Goal: Task Accomplishment & Management: Use online tool/utility

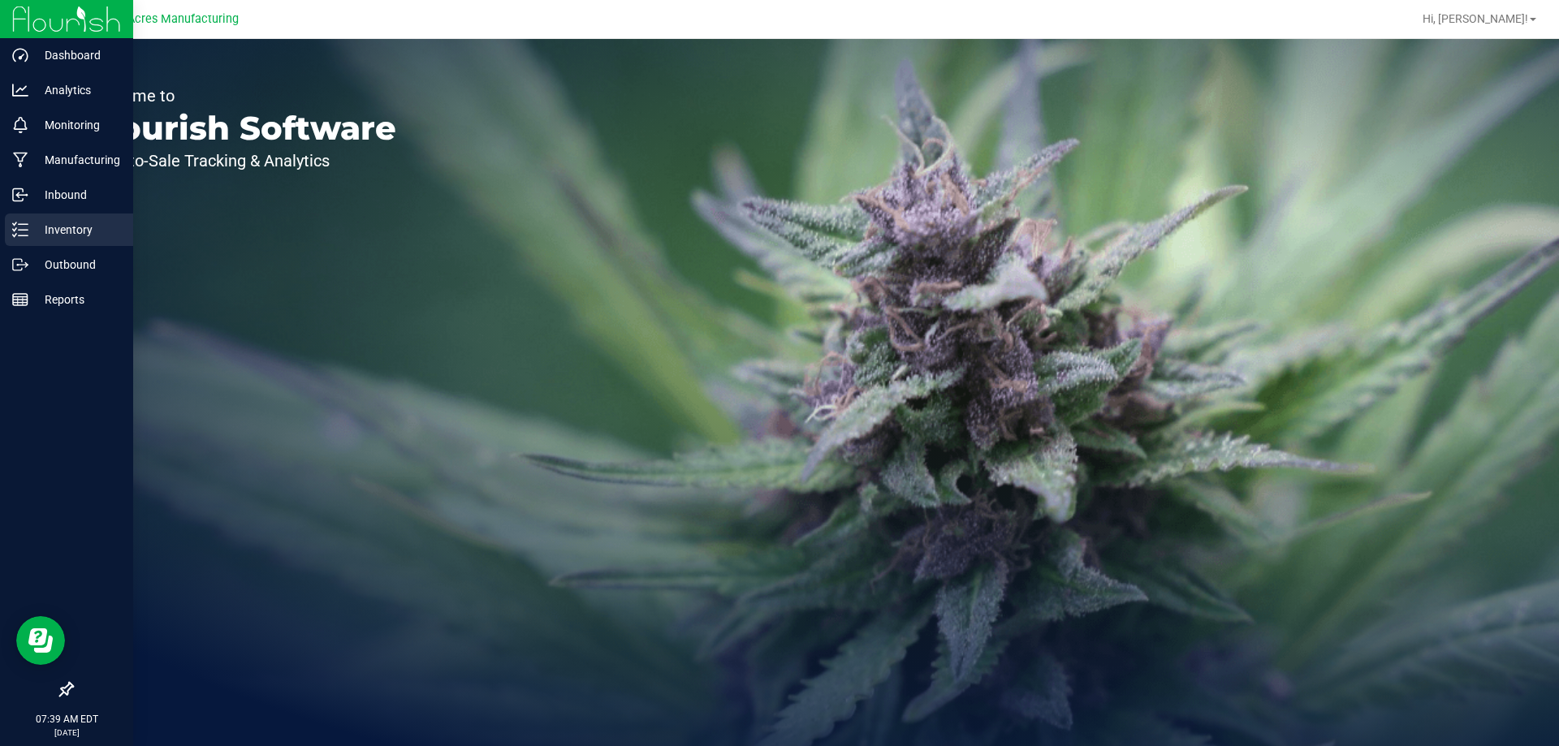
click at [65, 227] on p "Inventory" at bounding box center [76, 229] width 97 height 19
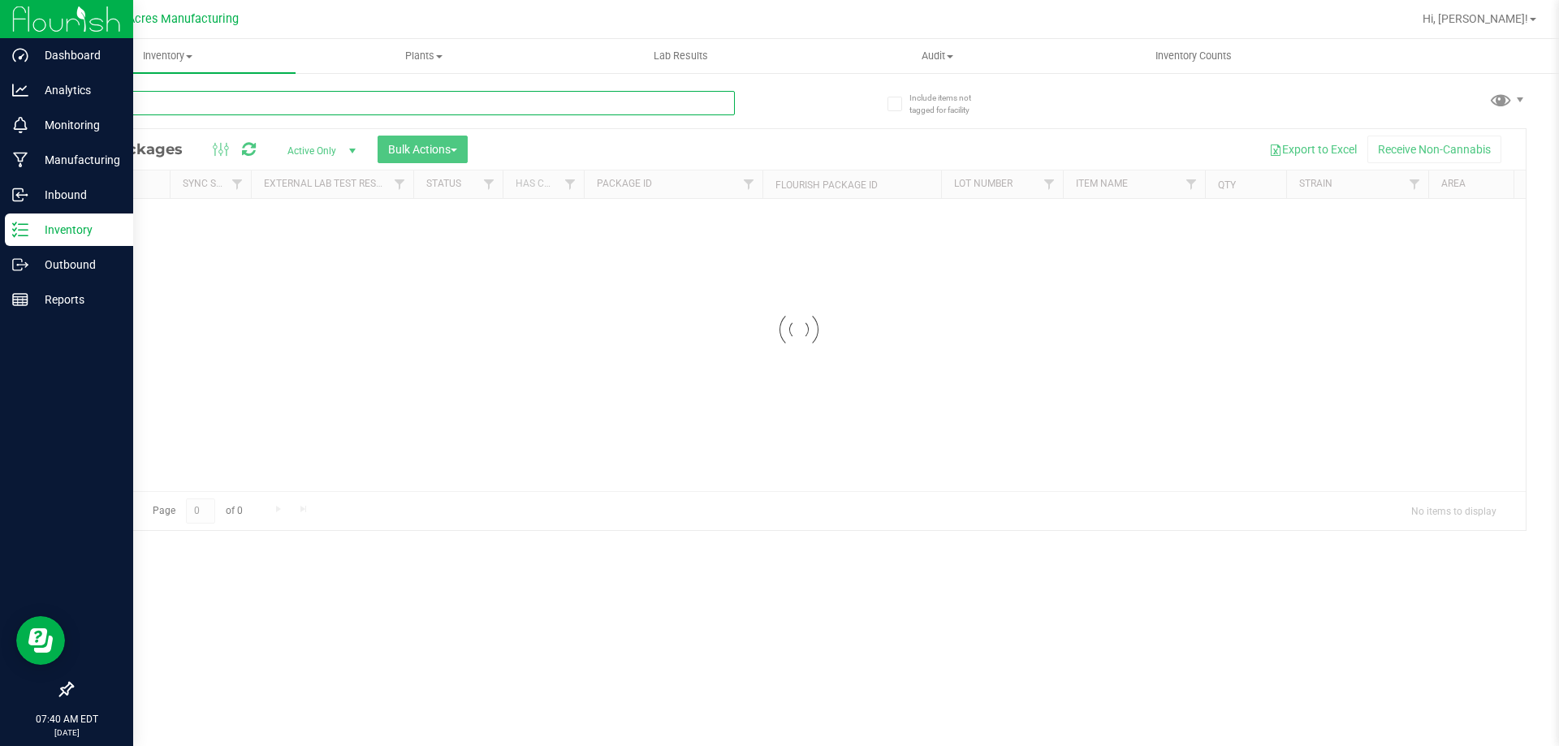
click at [219, 104] on input "text" at bounding box center [402, 103] width 663 height 24
type input "825-015"
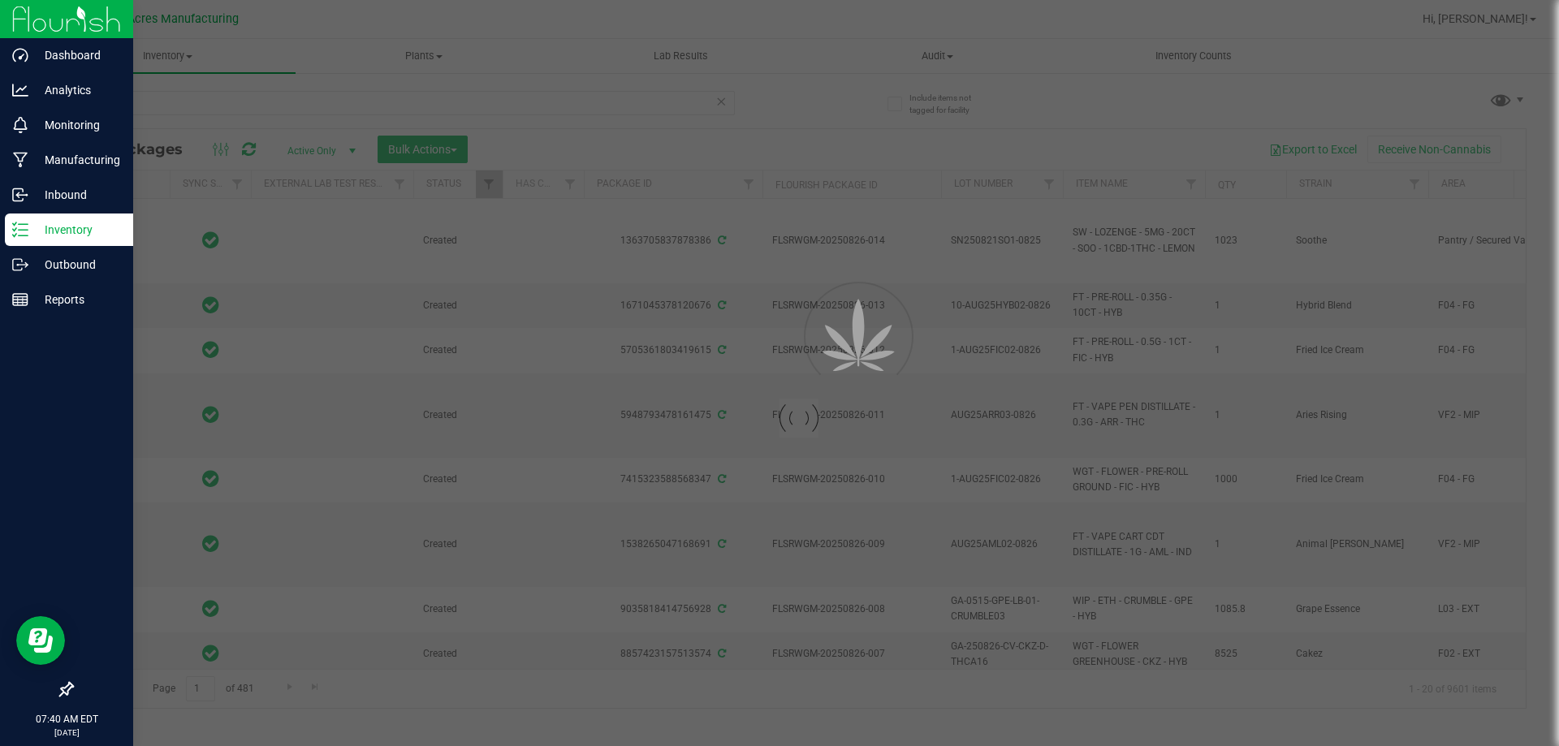
type input "[DATE]"
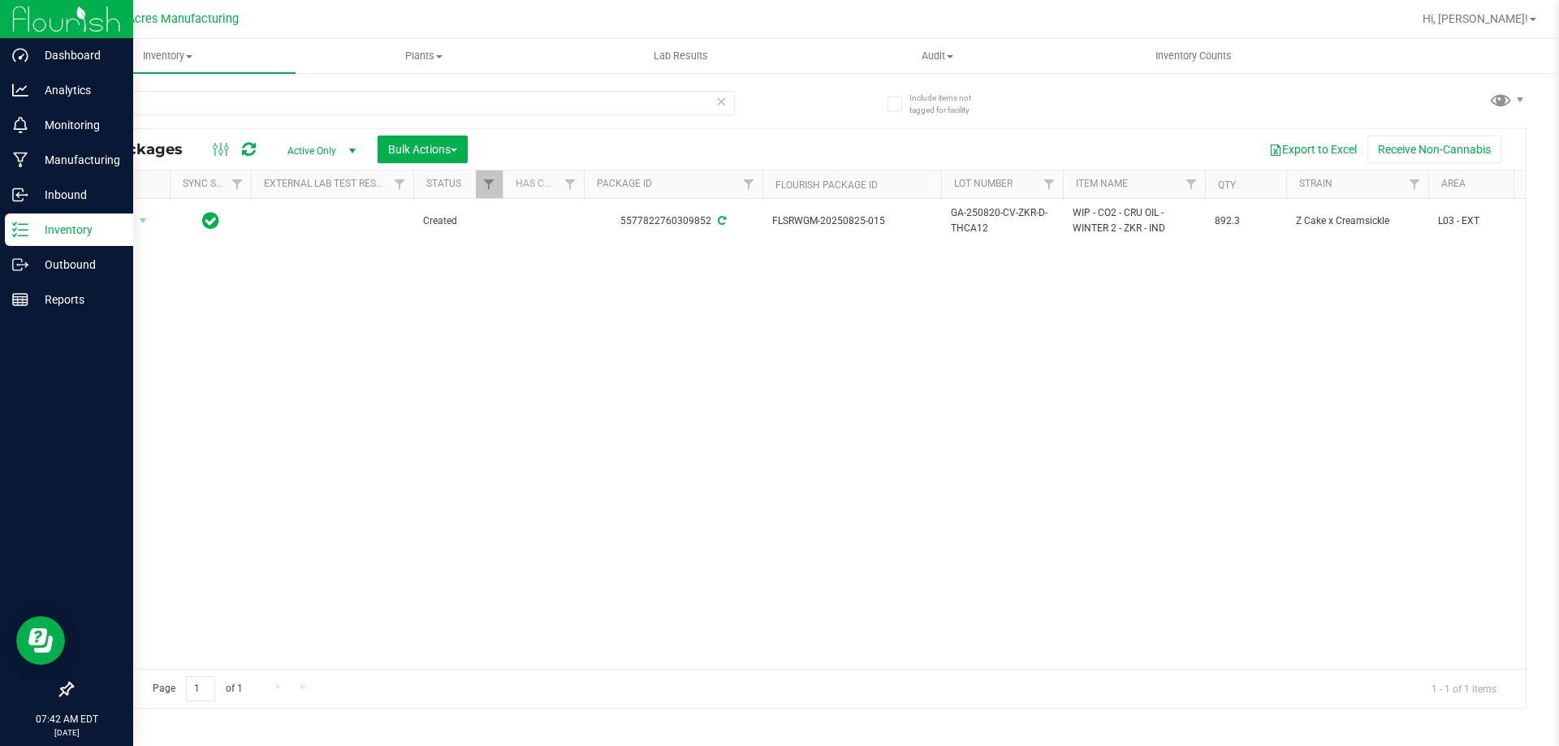
click at [654, 387] on div "Action Action Adjust qty Create package Edit attributes Global inventory Locate…" at bounding box center [799, 434] width 1454 height 470
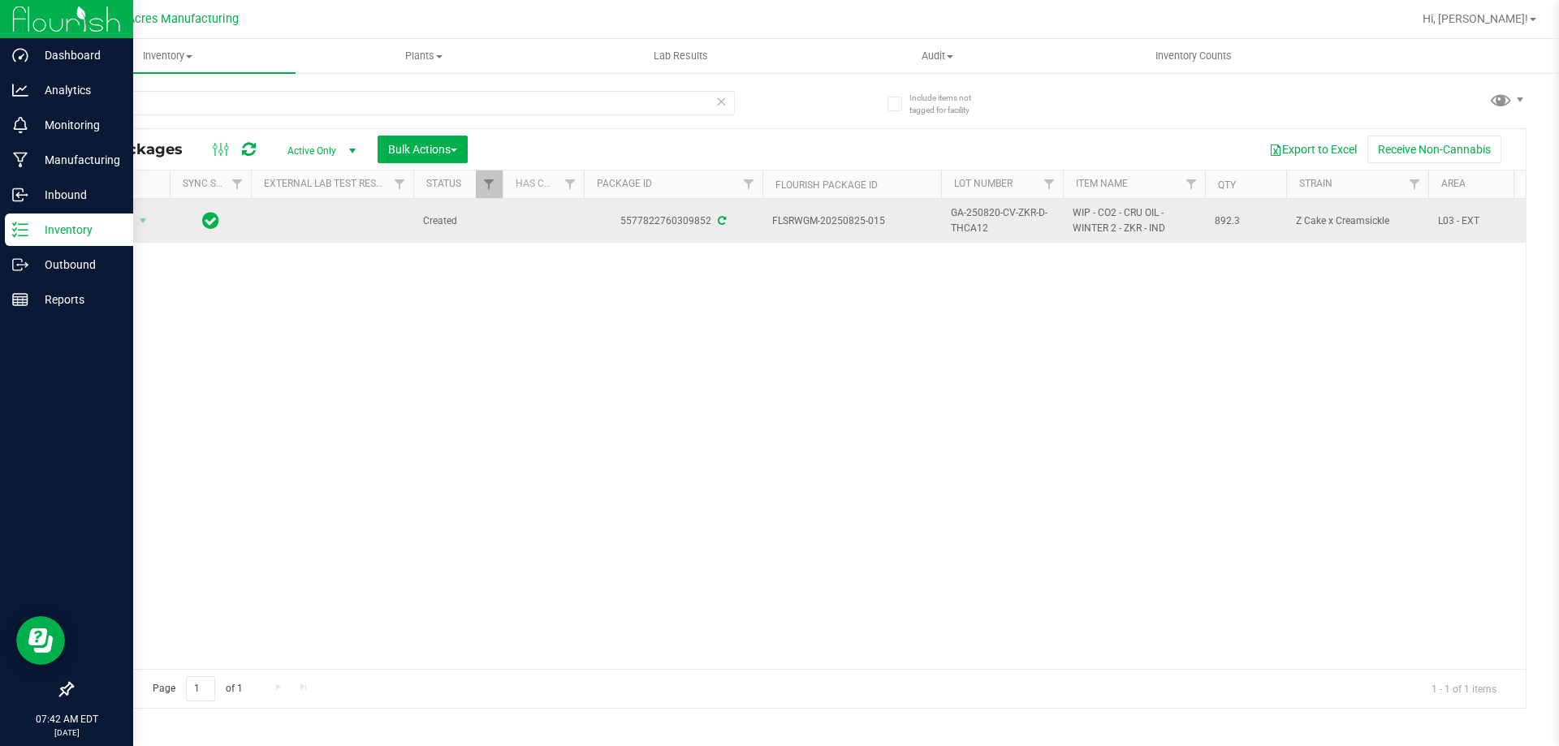
click at [968, 228] on span "GA-250820-CV-ZKR-D-THCA12" at bounding box center [1002, 220] width 102 height 31
click at [971, 223] on input "GA-250820-CV-ZKR-D-THCA12" at bounding box center [998, 221] width 116 height 25
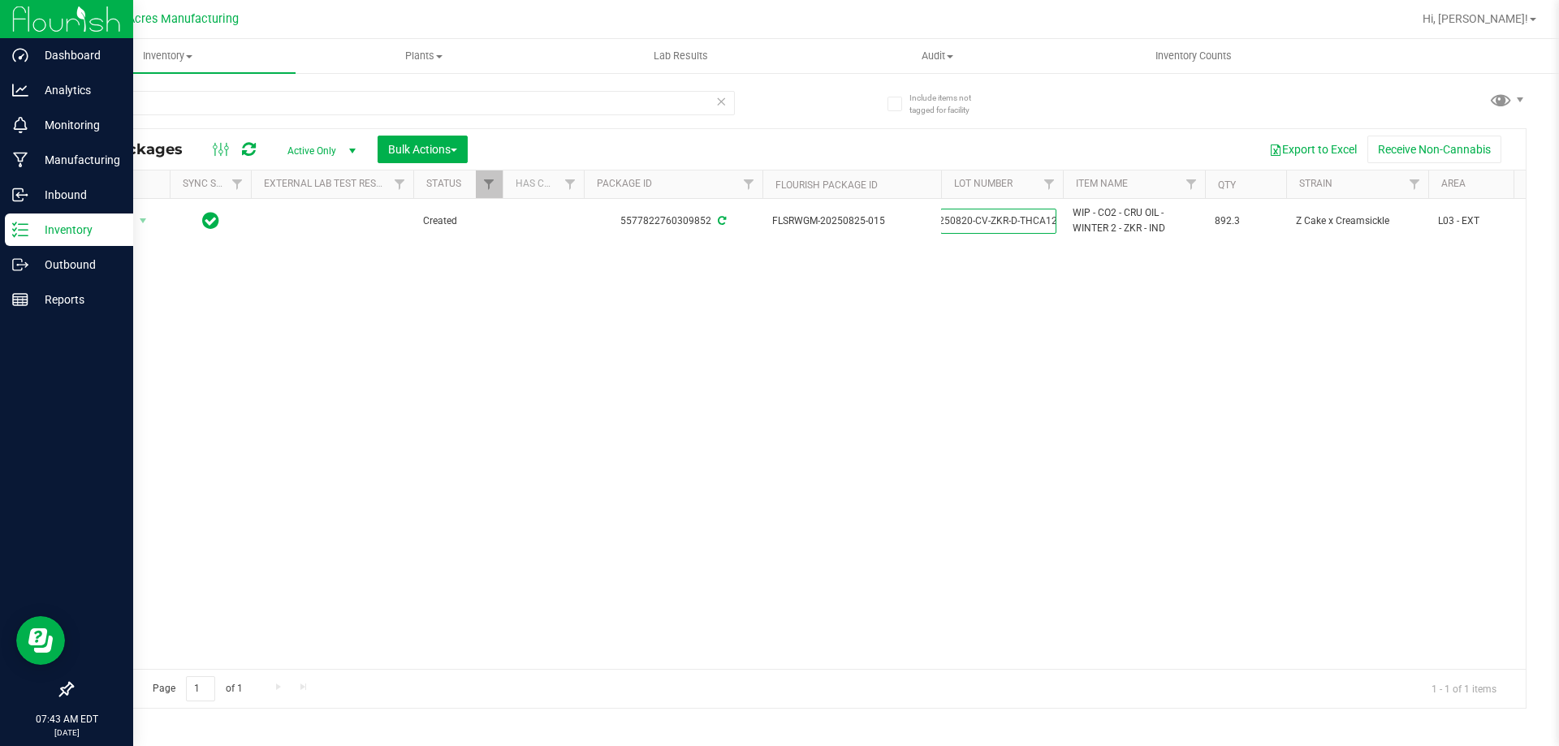
scroll to position [0, 0]
click at [296, 108] on input "825-015" at bounding box center [402, 103] width 663 height 24
click at [295, 108] on input "825-015" at bounding box center [402, 103] width 663 height 24
paste input "GA-250821-CV-ZKR-D-THCA13"
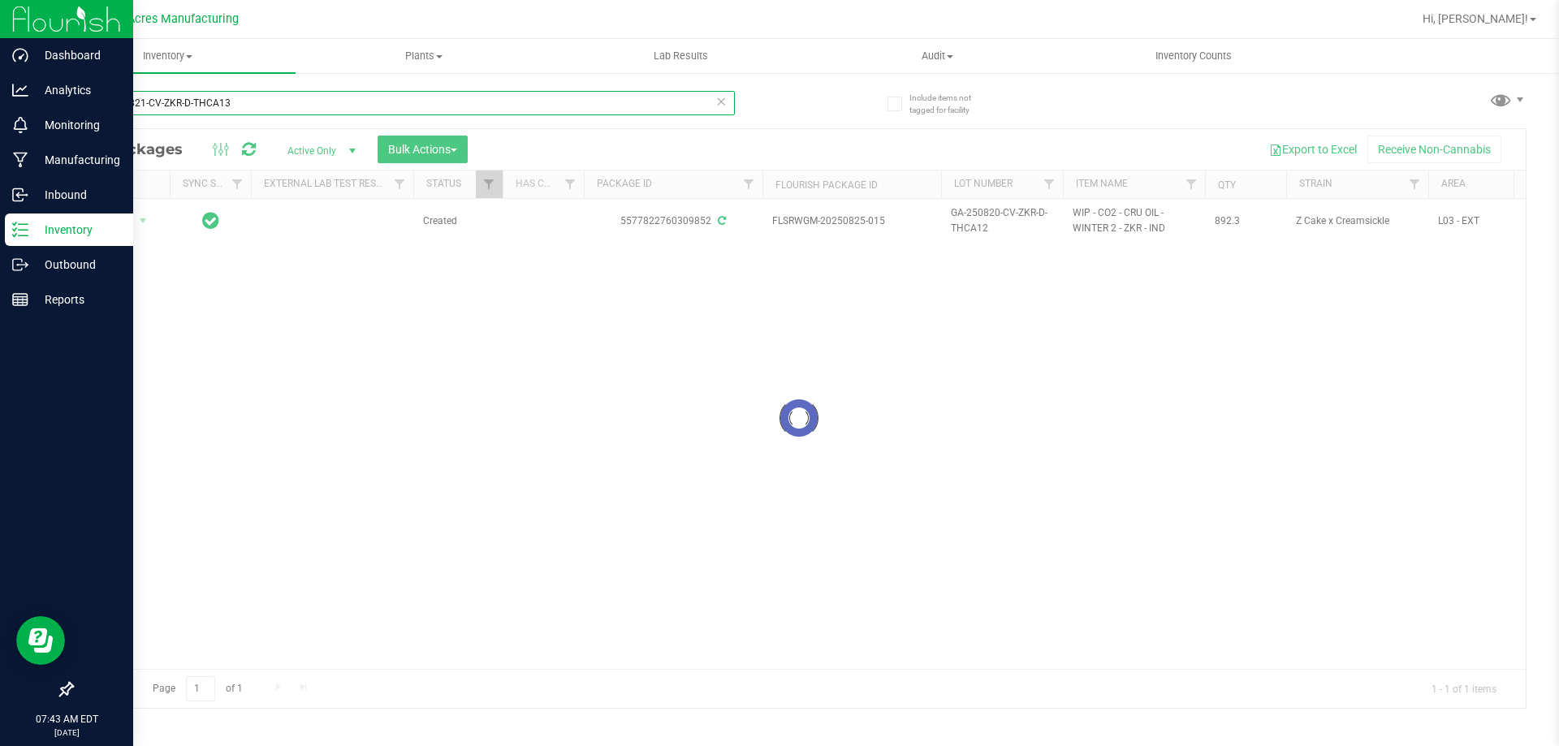
type input "GA-250821-CV-ZKR-D-THCA13"
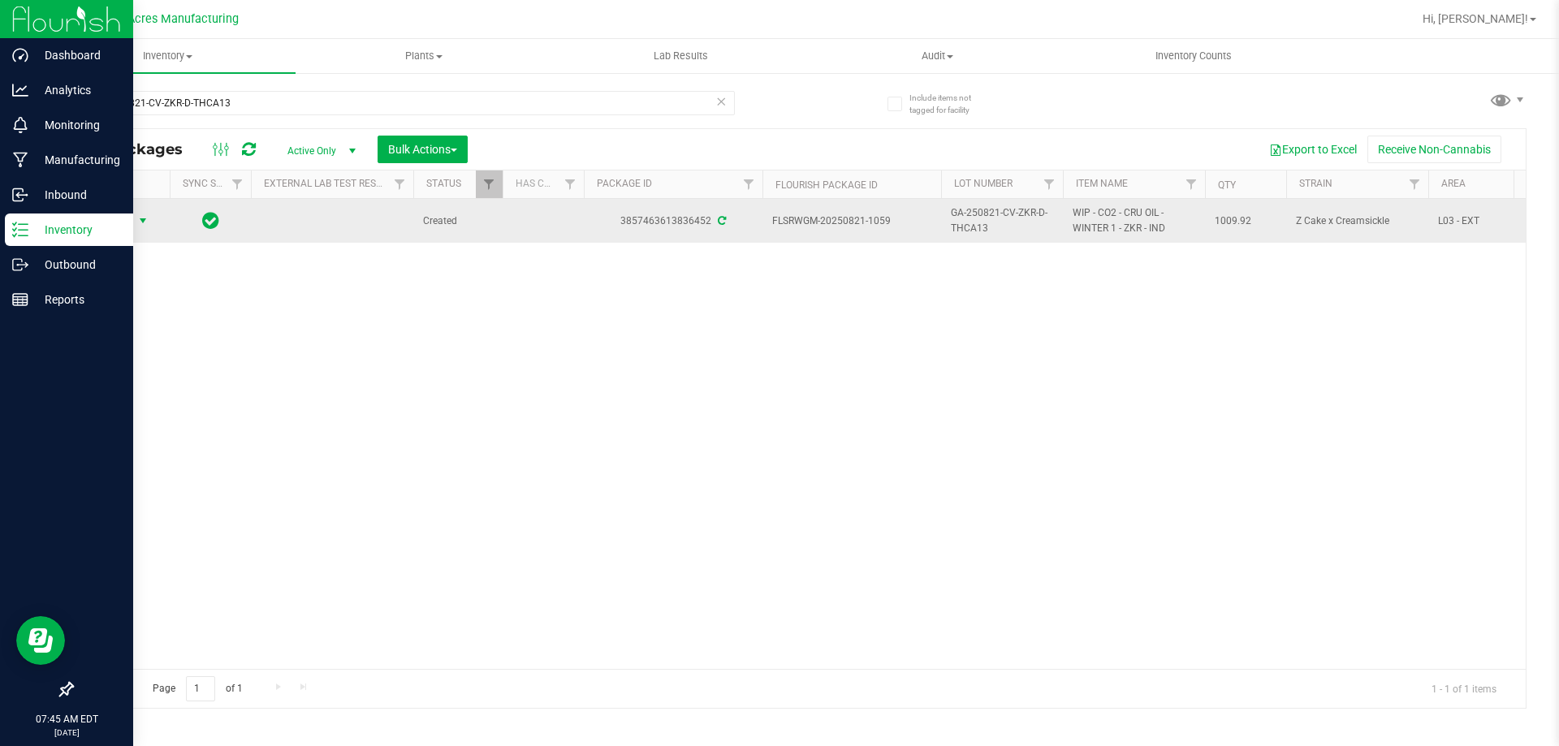
click at [127, 221] on span "Action" at bounding box center [111, 221] width 44 height 23
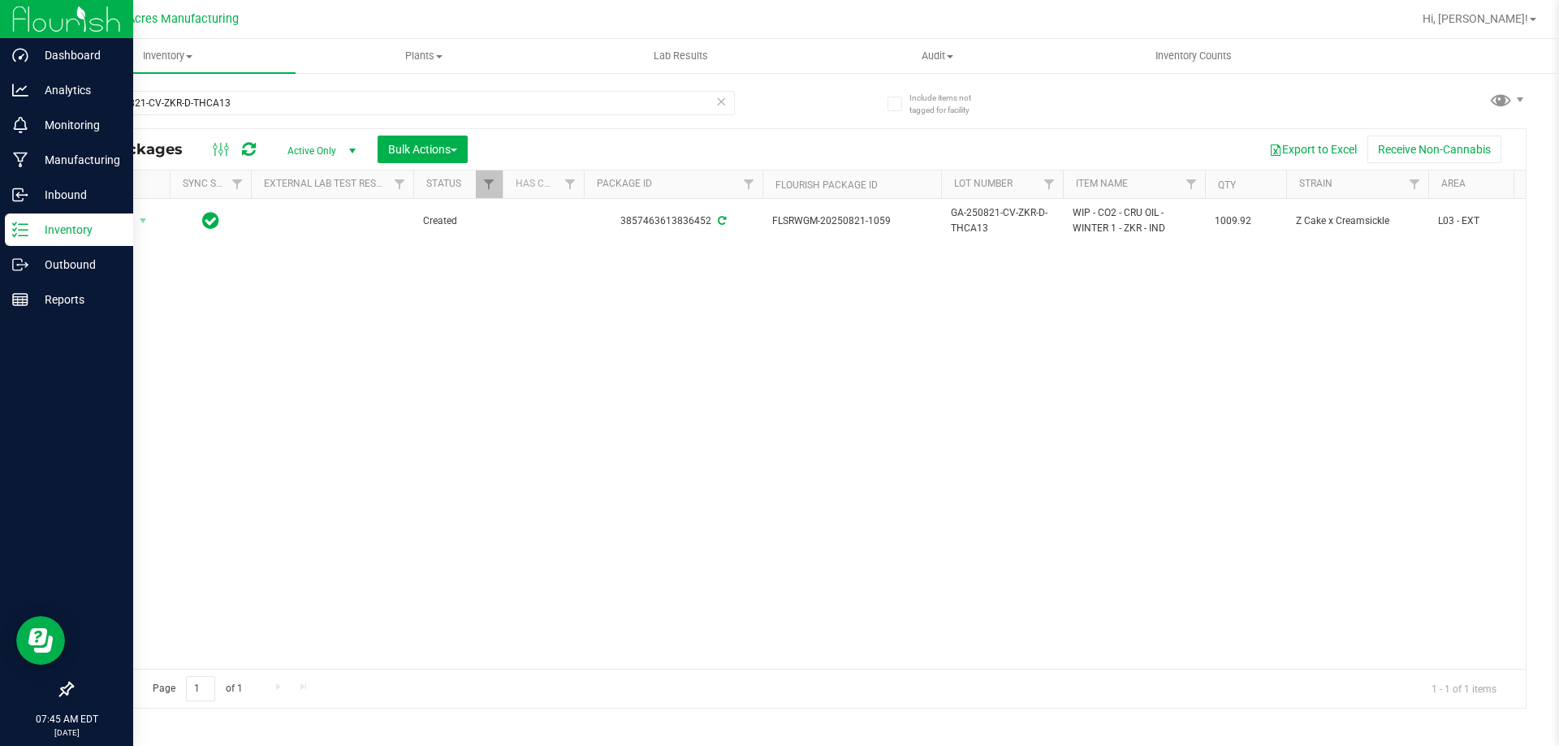
drag, startPoint x: 398, startPoint y: 287, endPoint x: 407, endPoint y: 287, distance: 8.9
click at [399, 287] on div "Action Action Adjust qty Create package Edit attributes Global inventory Locate…" at bounding box center [799, 434] width 1454 height 470
click at [379, 91] on input "GA-250821-CV-ZKR-D-THCA13" at bounding box center [402, 103] width 663 height 24
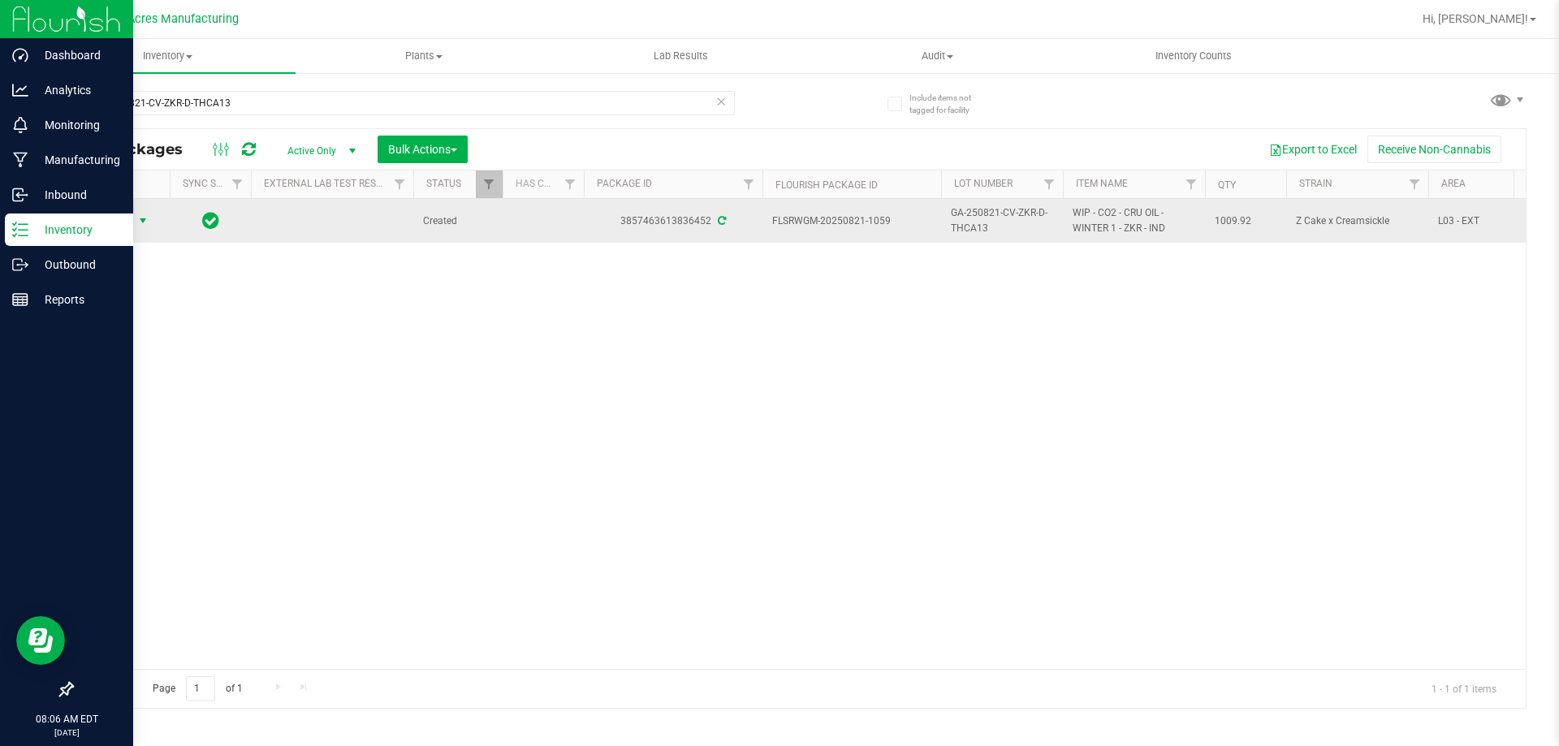
click at [123, 220] on span "Action" at bounding box center [111, 221] width 44 height 23
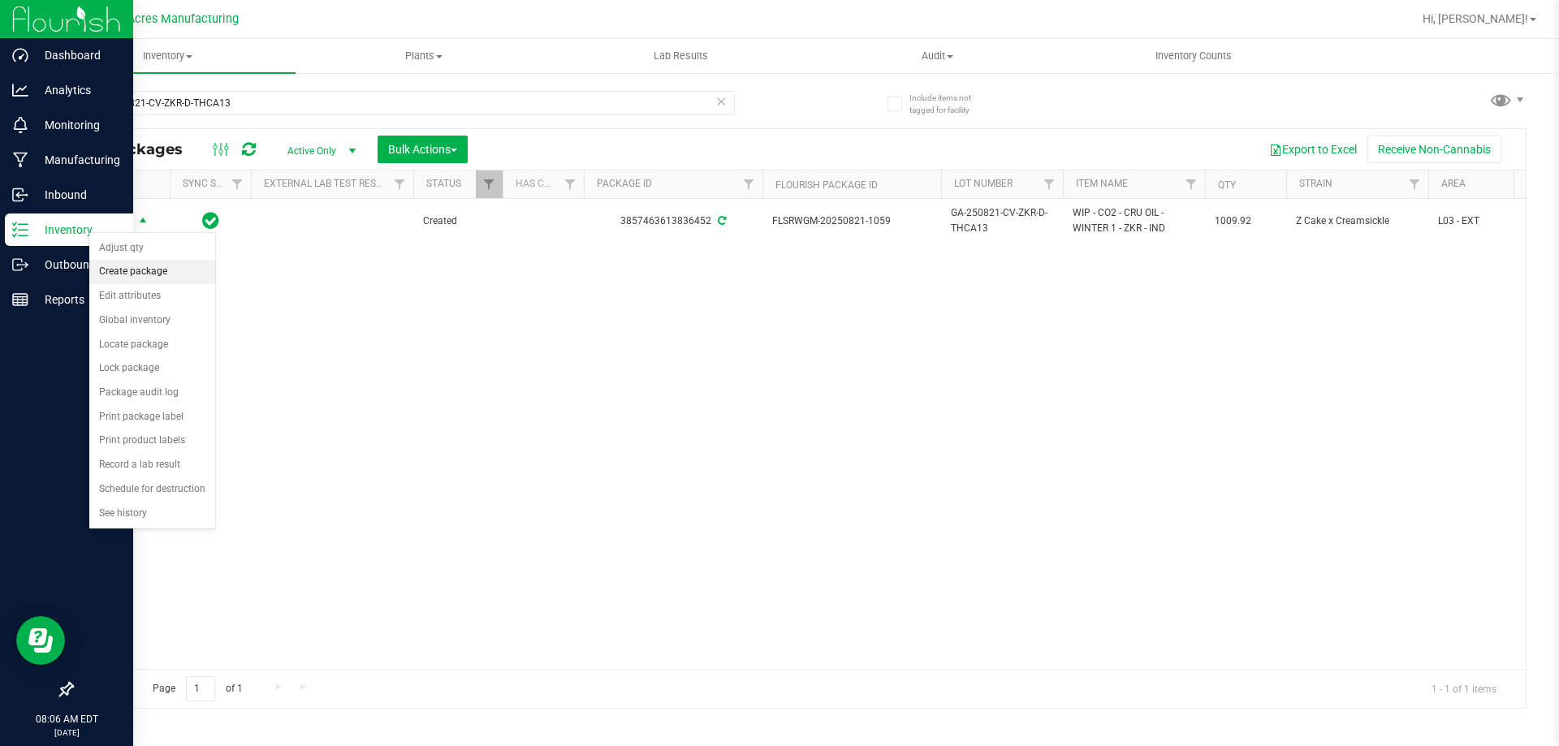
click at [175, 279] on li "Create package" at bounding box center [152, 272] width 126 height 24
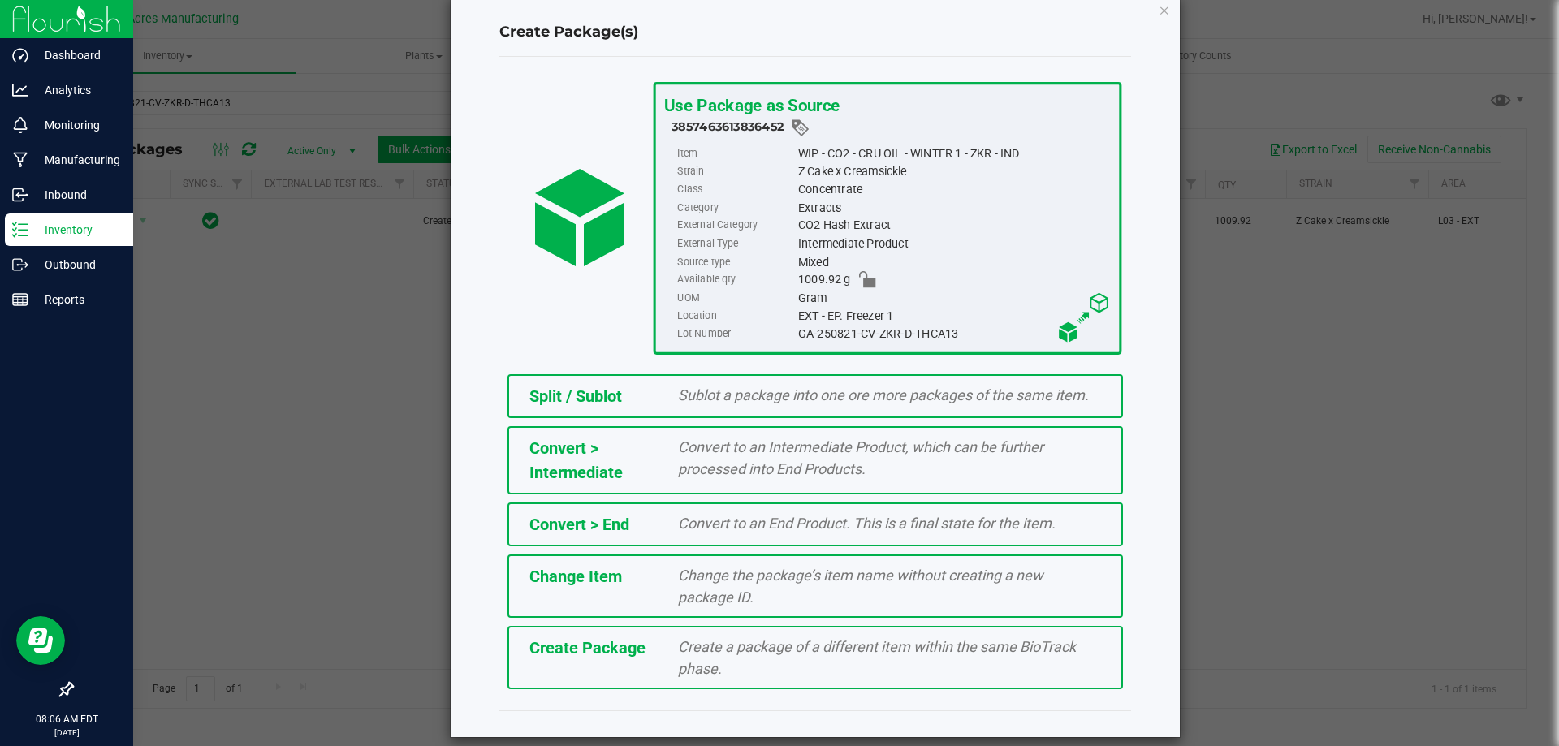
scroll to position [45, 0]
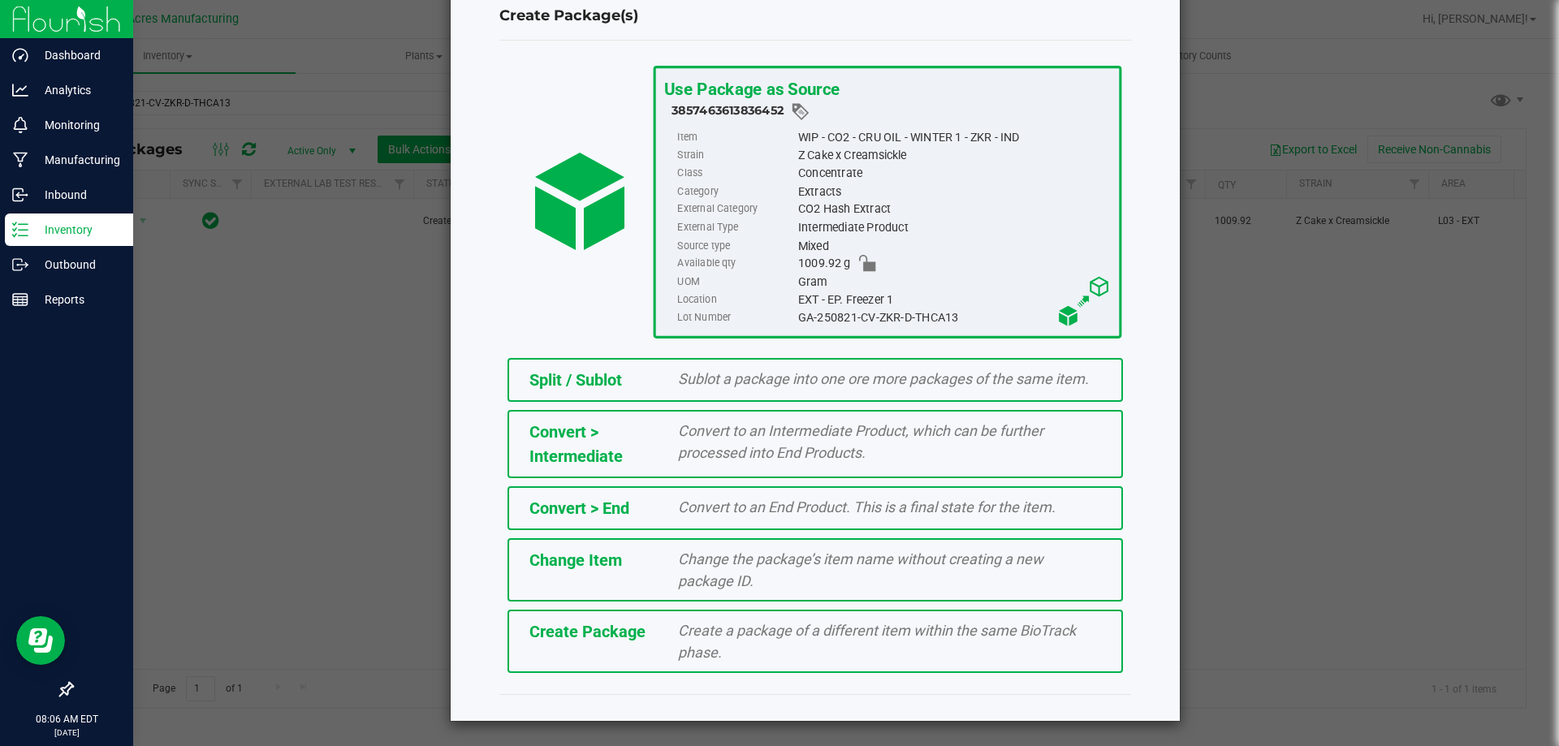
click at [646, 631] on div "Create Package" at bounding box center [591, 632] width 149 height 24
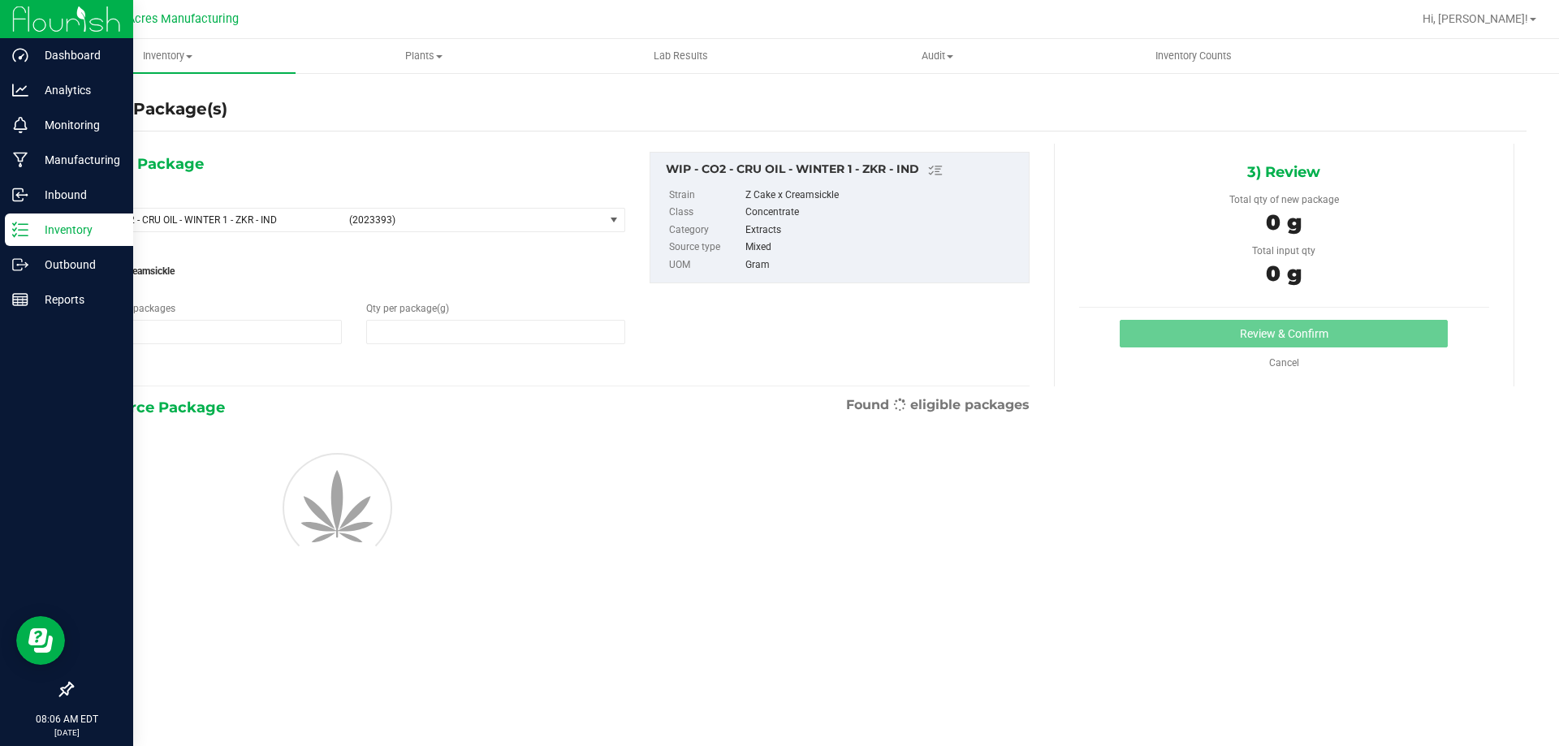
type input "1"
type input "0.0000"
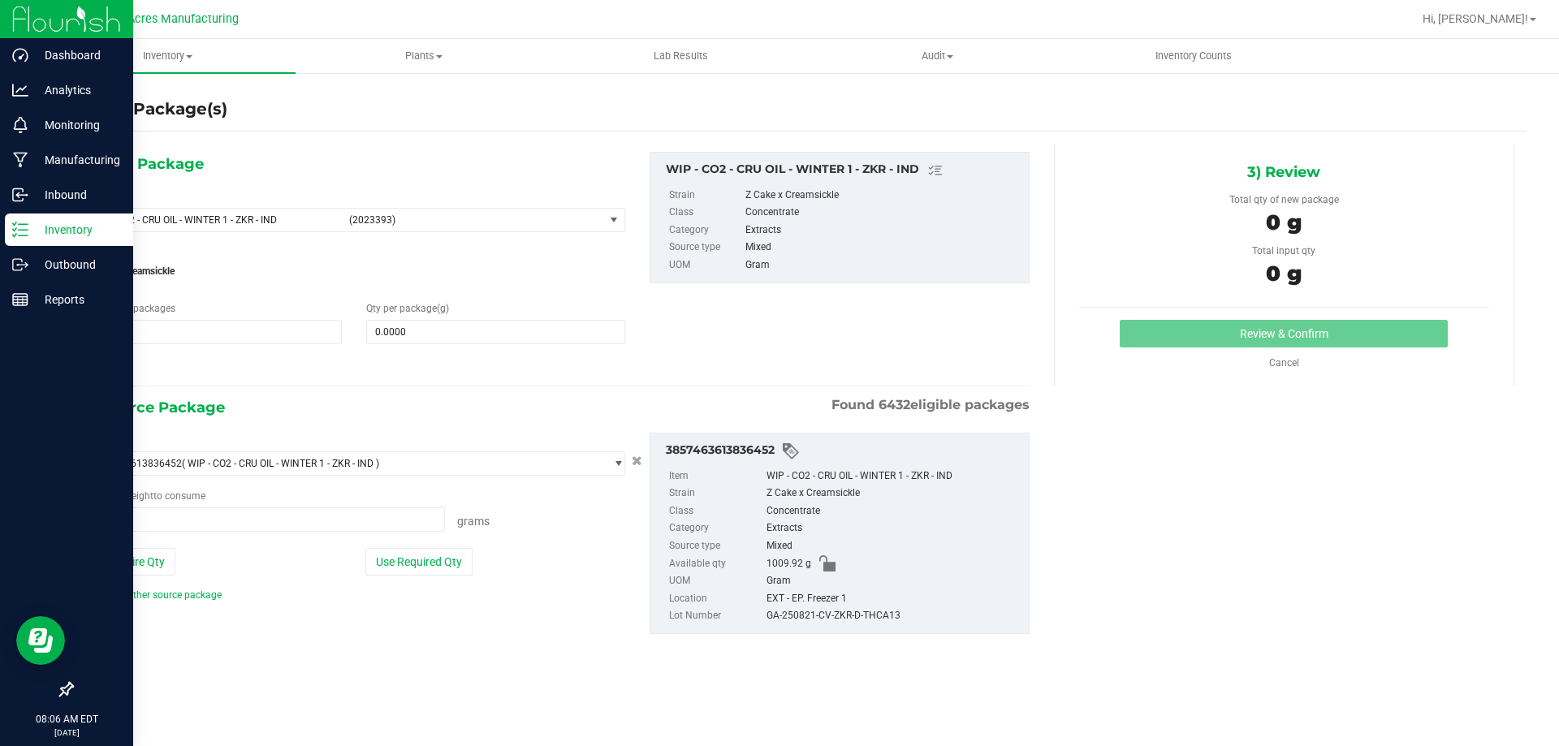
type input "0.0000 g"
click at [253, 223] on span "WIP - CO2 - CRU OIL - WINTER 1 - ZKR - IND" at bounding box center [215, 219] width 248 height 11
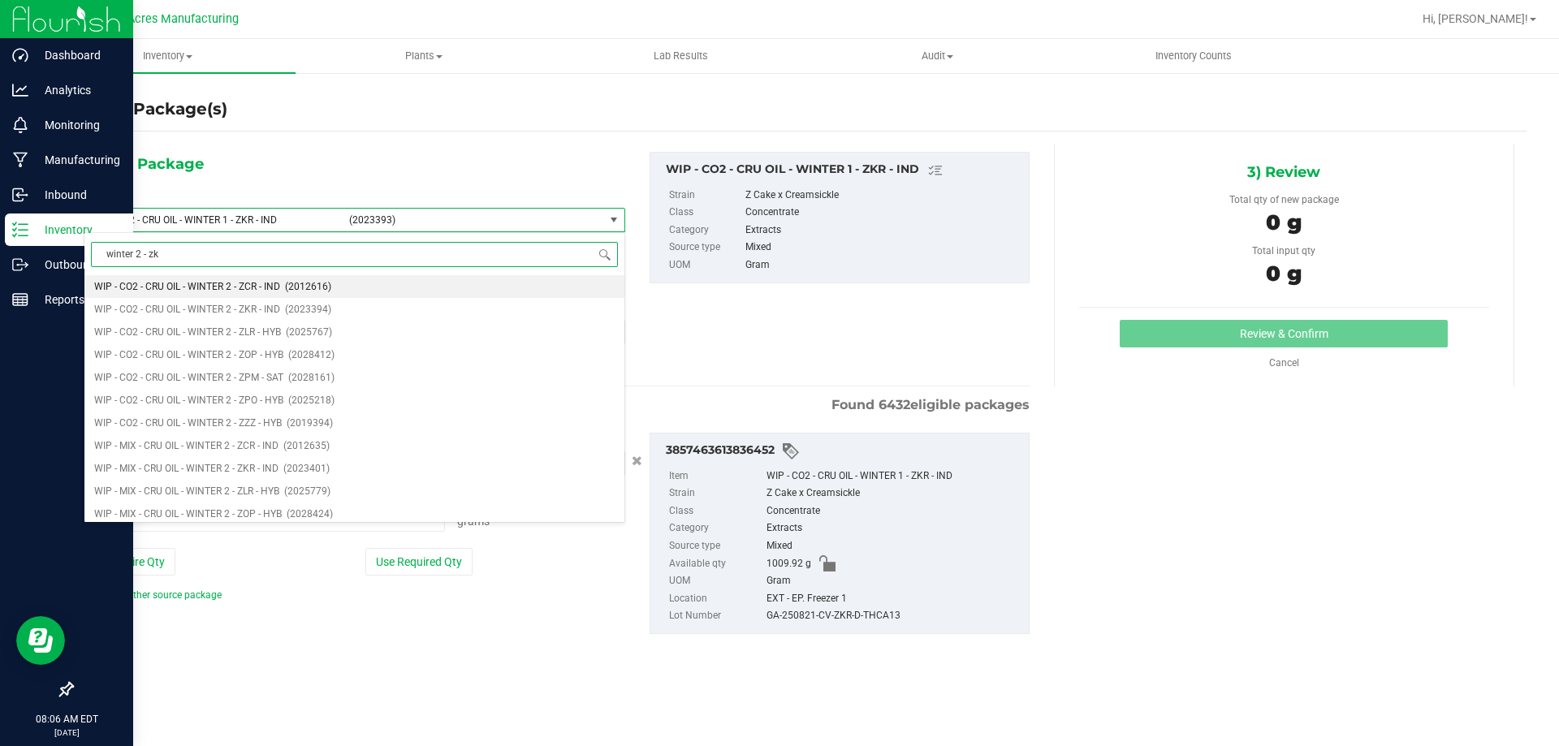
type input "winter 2 - zkr"
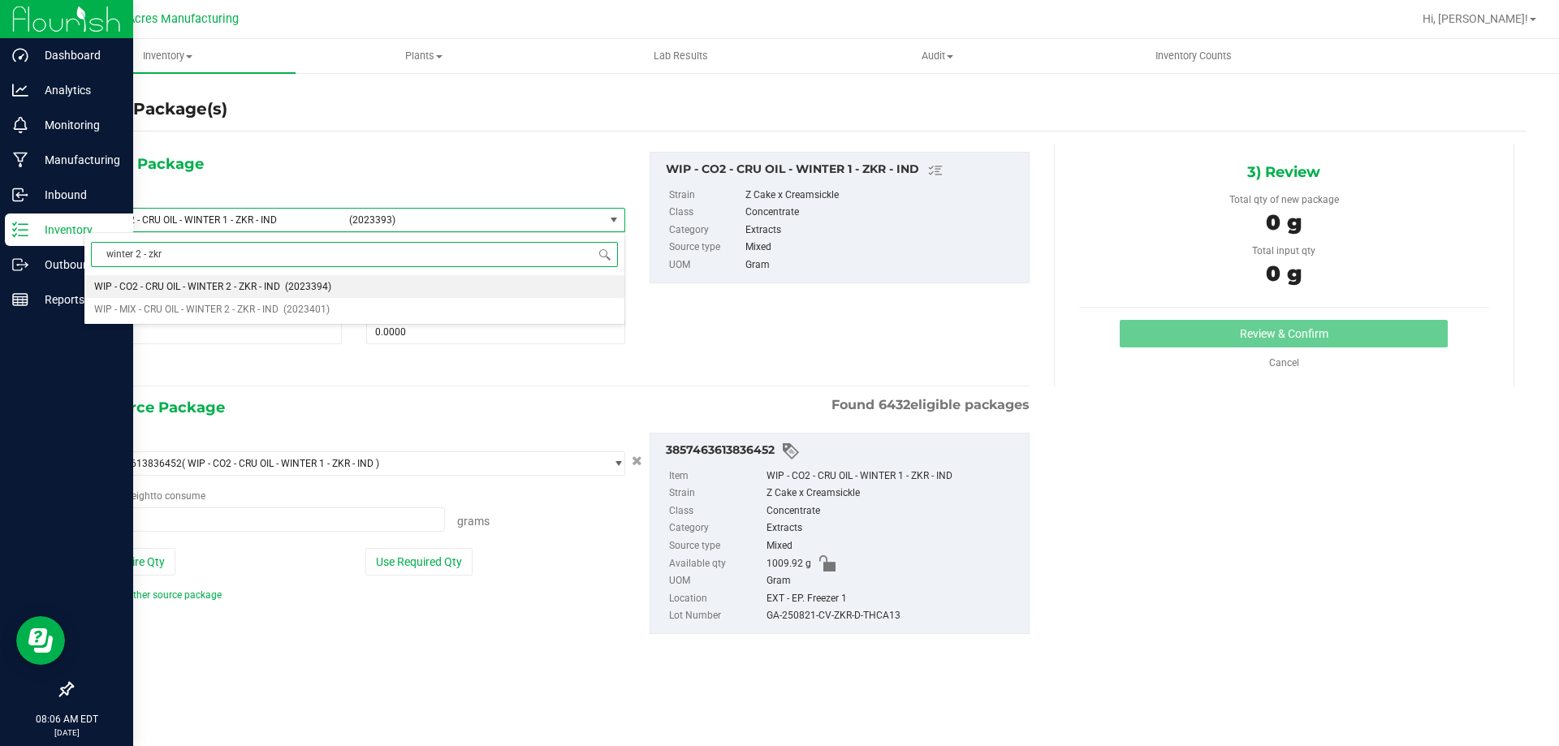
click at [190, 287] on span "WIP - CO2 - CRU OIL - WINTER 2 - ZKR - IND" at bounding box center [187, 286] width 186 height 11
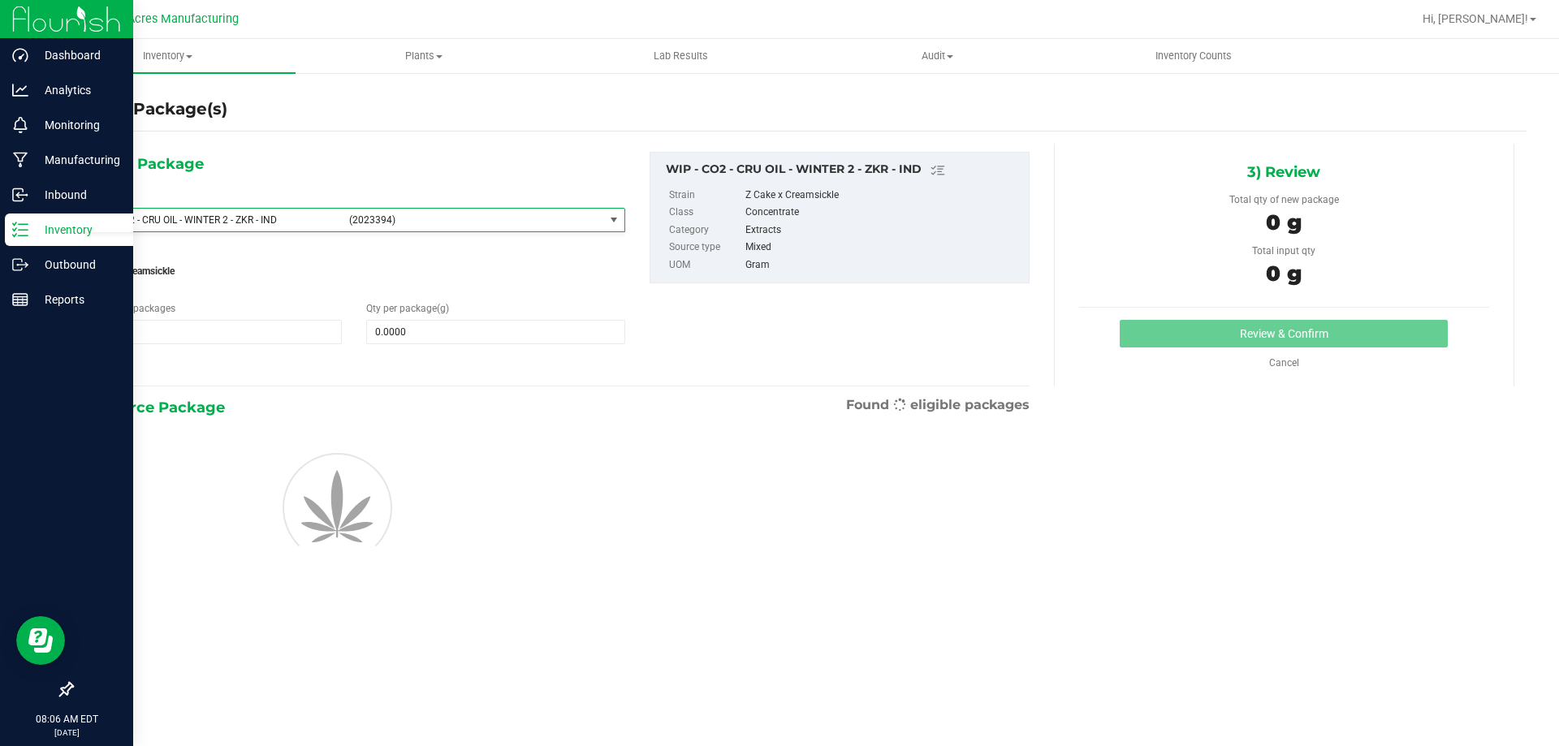
type input "0.0000"
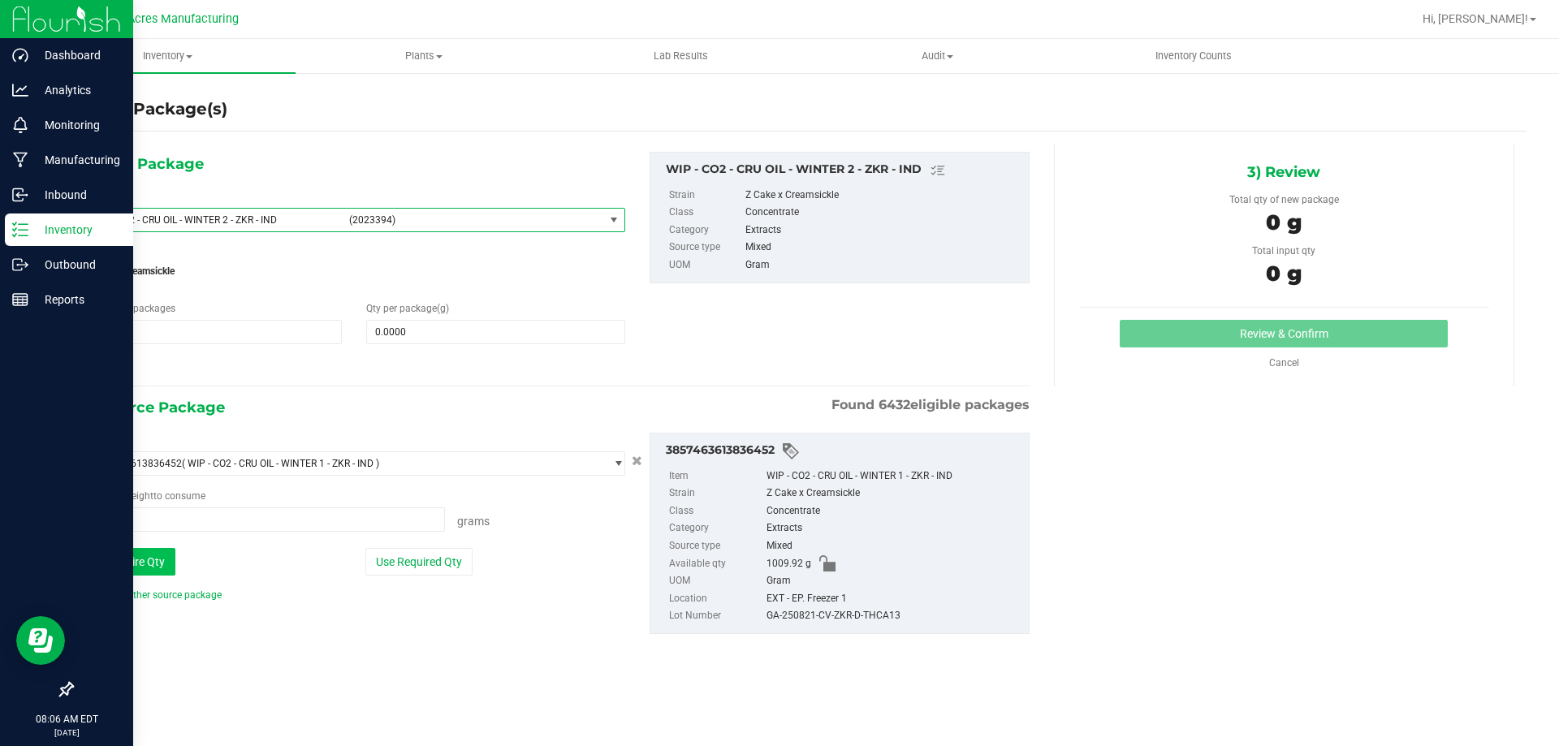
click at [146, 555] on button "Use Entire Qty" at bounding box center [130, 562] width 92 height 28
type input "1009.9200 g"
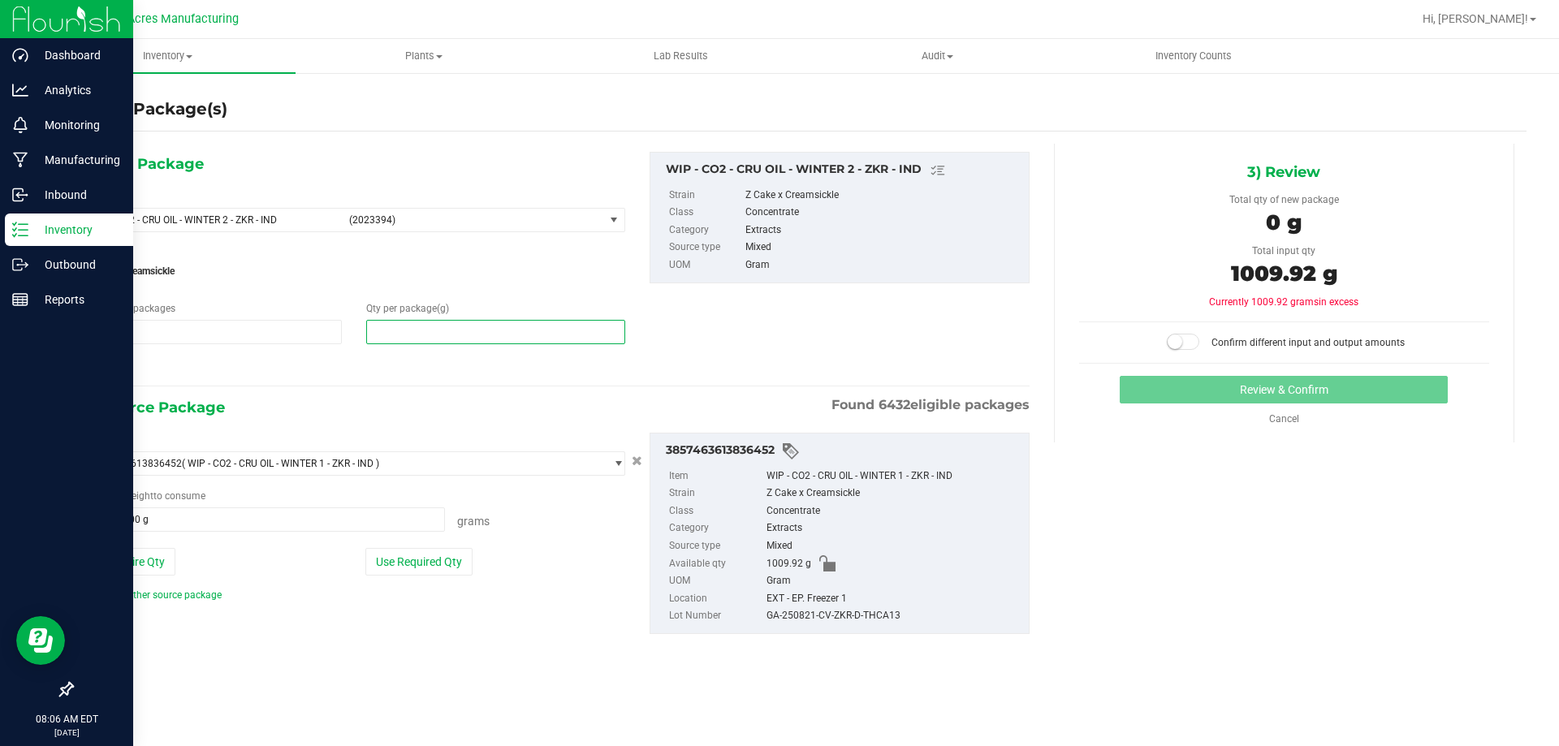
click at [460, 326] on span at bounding box center [495, 332] width 258 height 24
type input "1009.92"
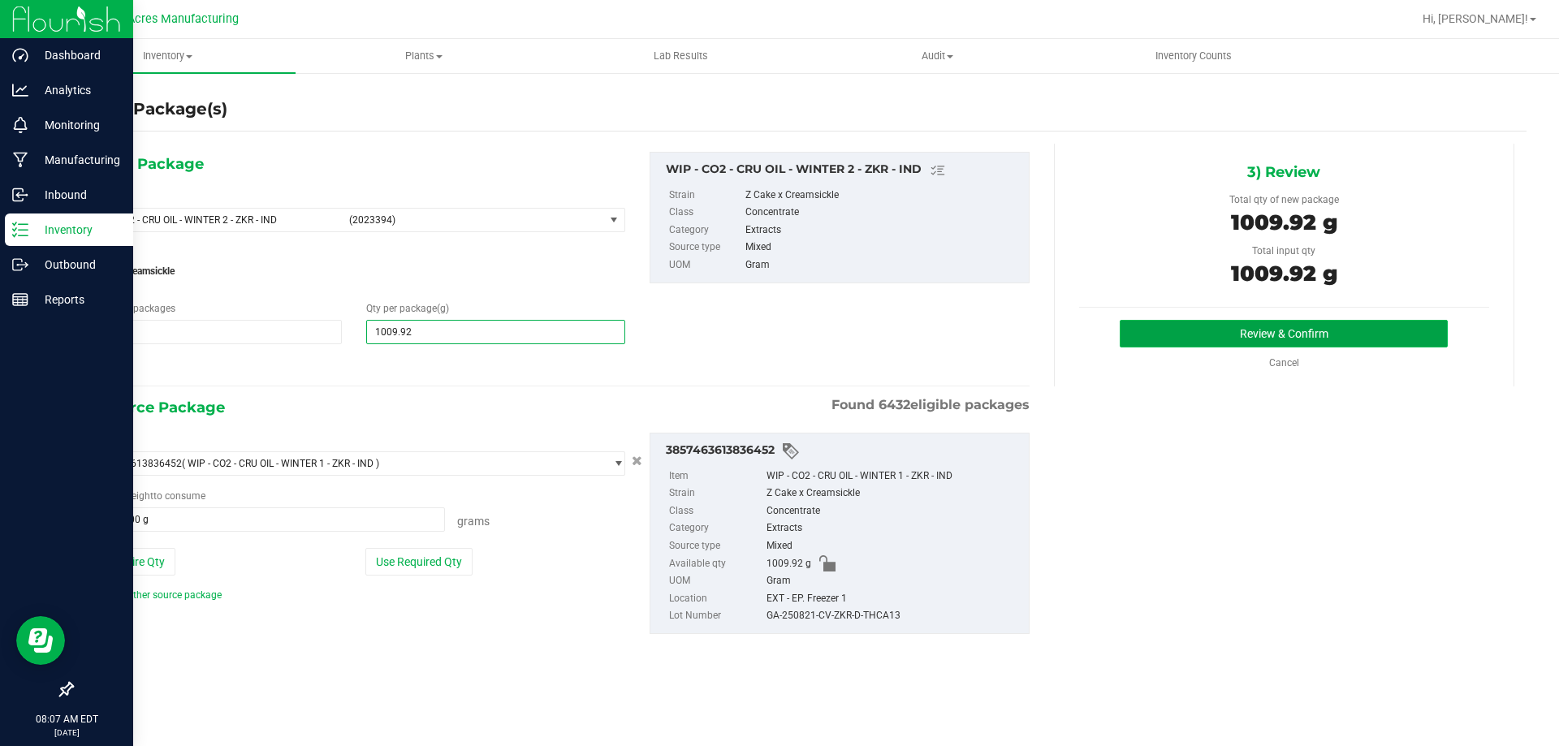
type input "1,009.9200"
click at [1165, 340] on button "Review & Confirm" at bounding box center [1284, 334] width 328 height 28
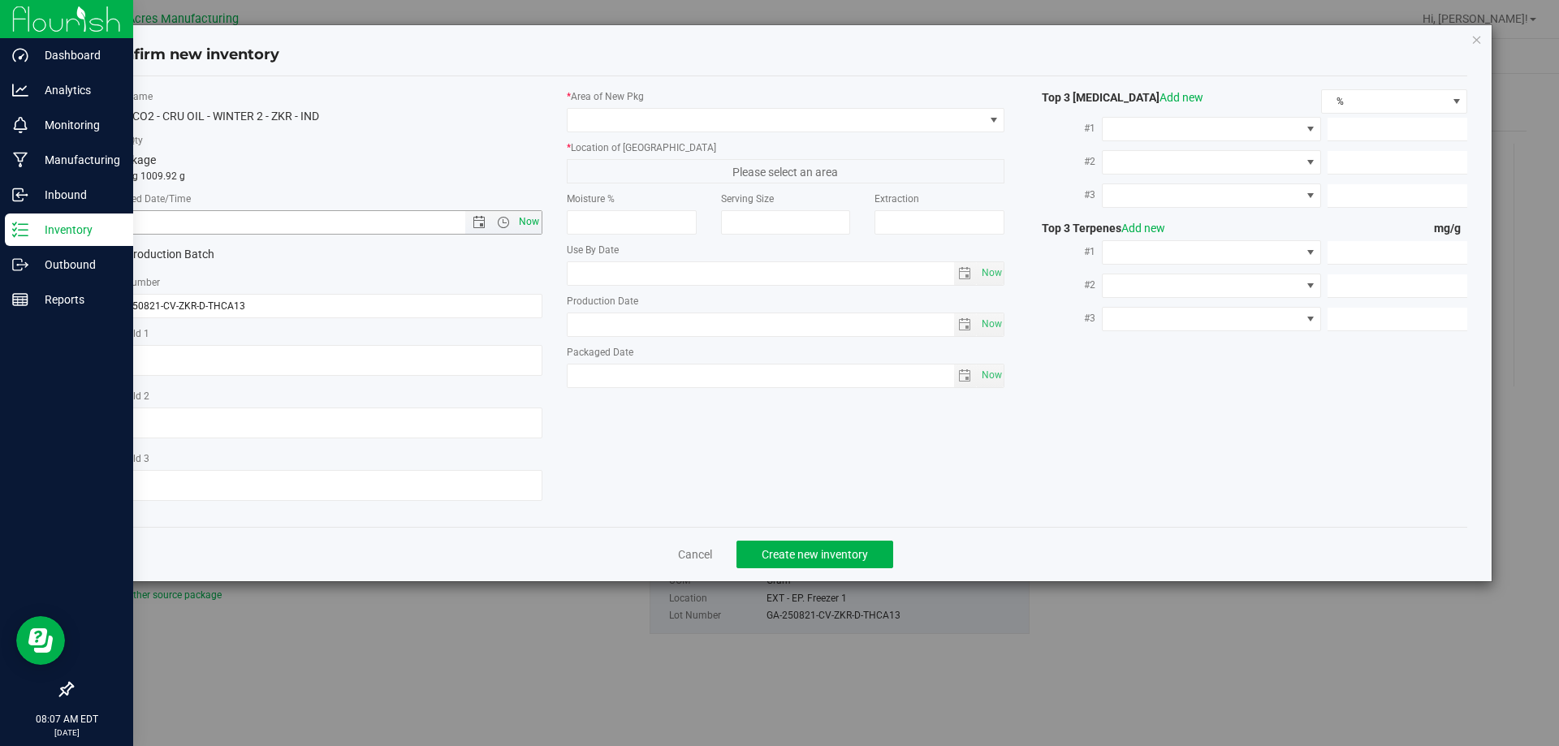
click at [535, 222] on span "Now" at bounding box center [529, 222] width 28 height 24
type input "8/26/2025 8:07 AM"
click at [596, 119] on span at bounding box center [776, 120] width 417 height 23
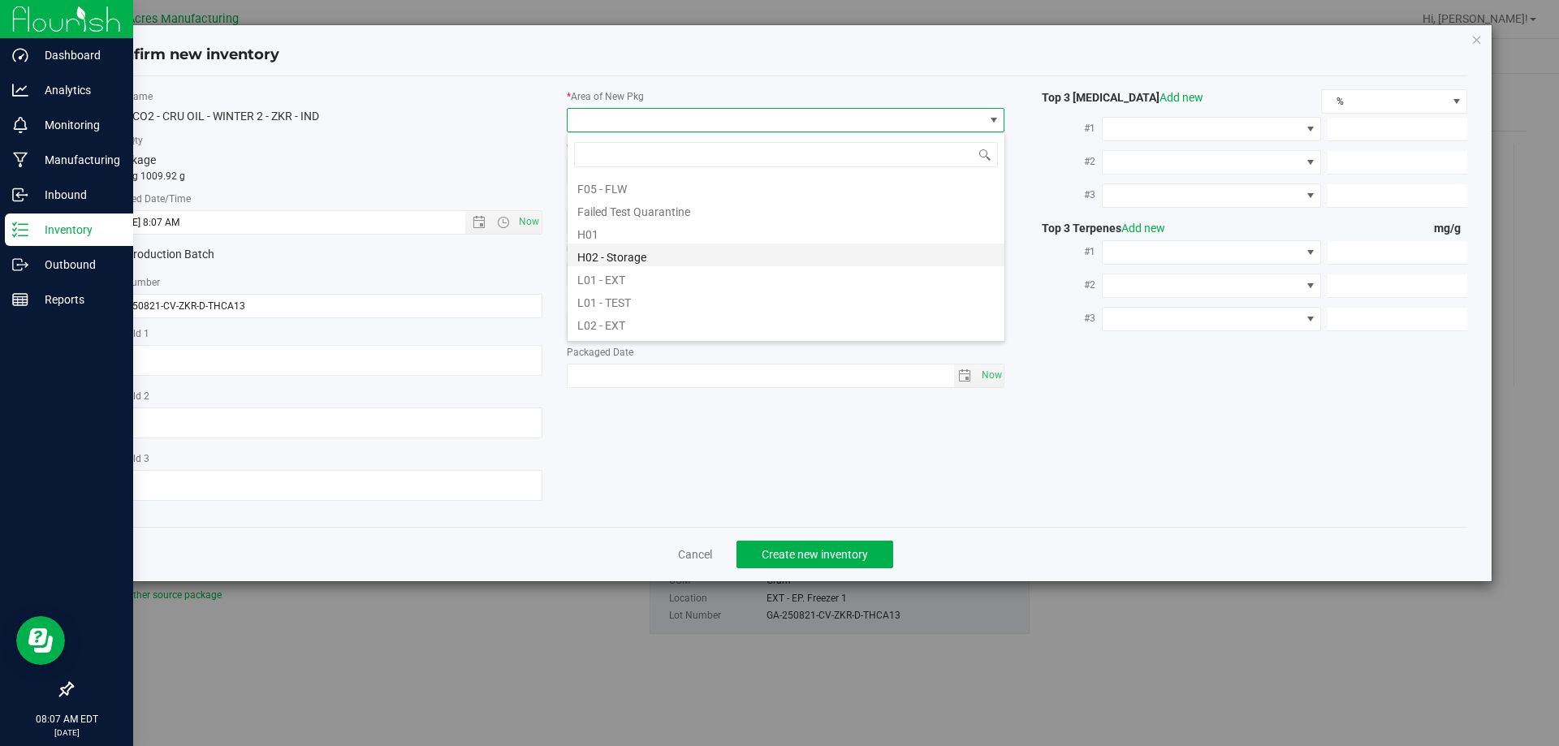
scroll to position [244, 0]
click at [633, 306] on li "L03 - EXT" at bounding box center [786, 307] width 437 height 23
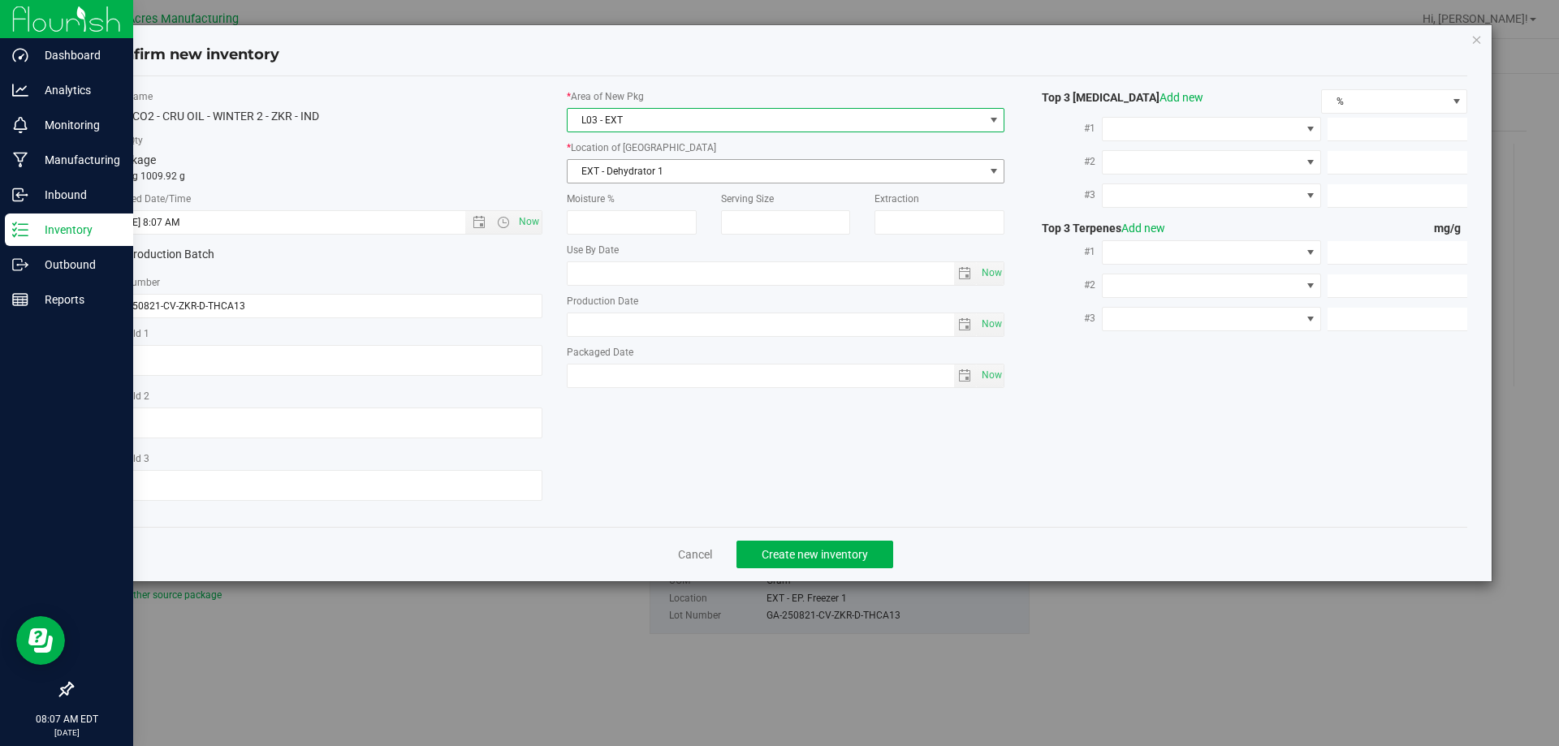
click at [637, 165] on span "EXT - Dehydrator 1" at bounding box center [776, 171] width 417 height 23
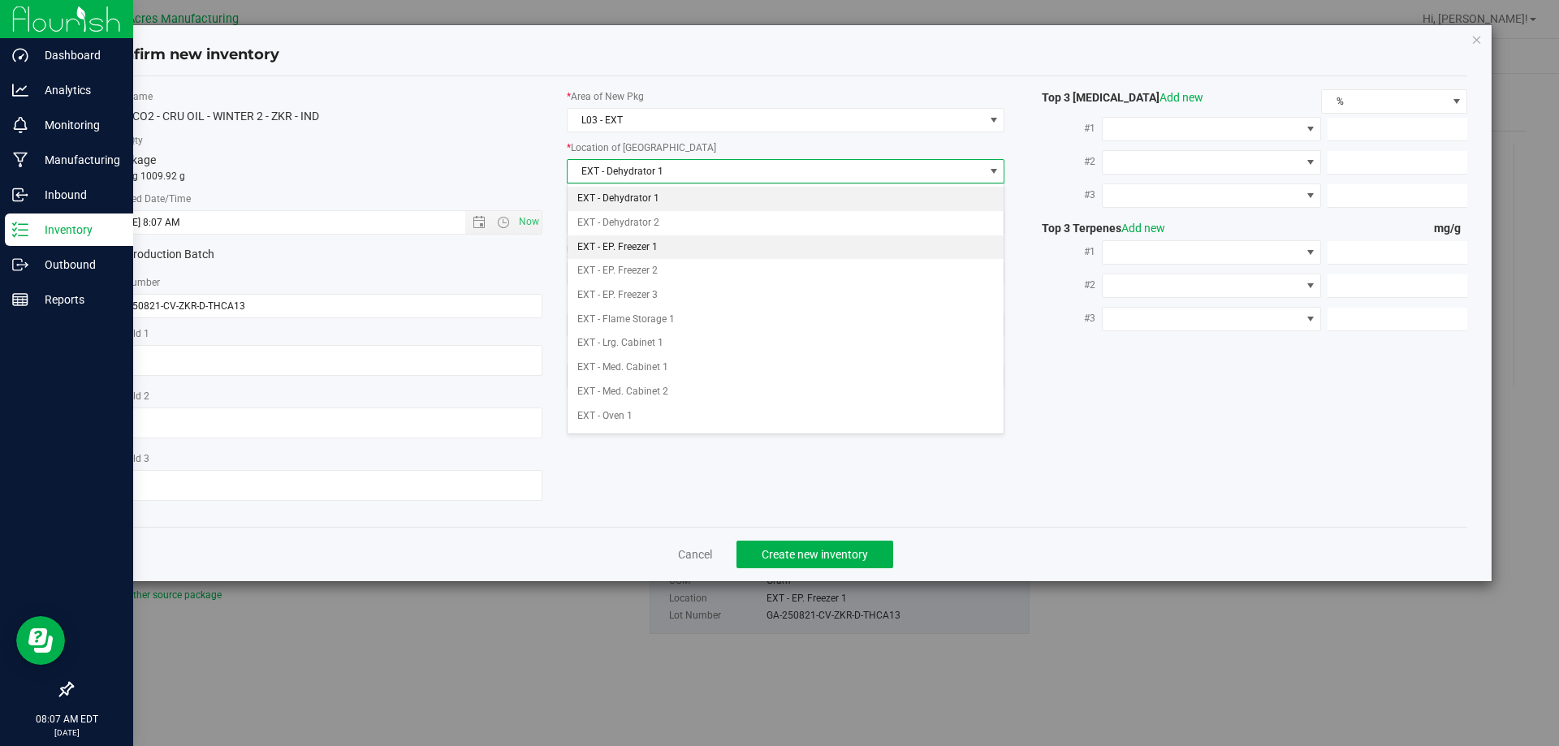
click at [668, 257] on li "EXT - EP. Freezer 1" at bounding box center [786, 247] width 437 height 24
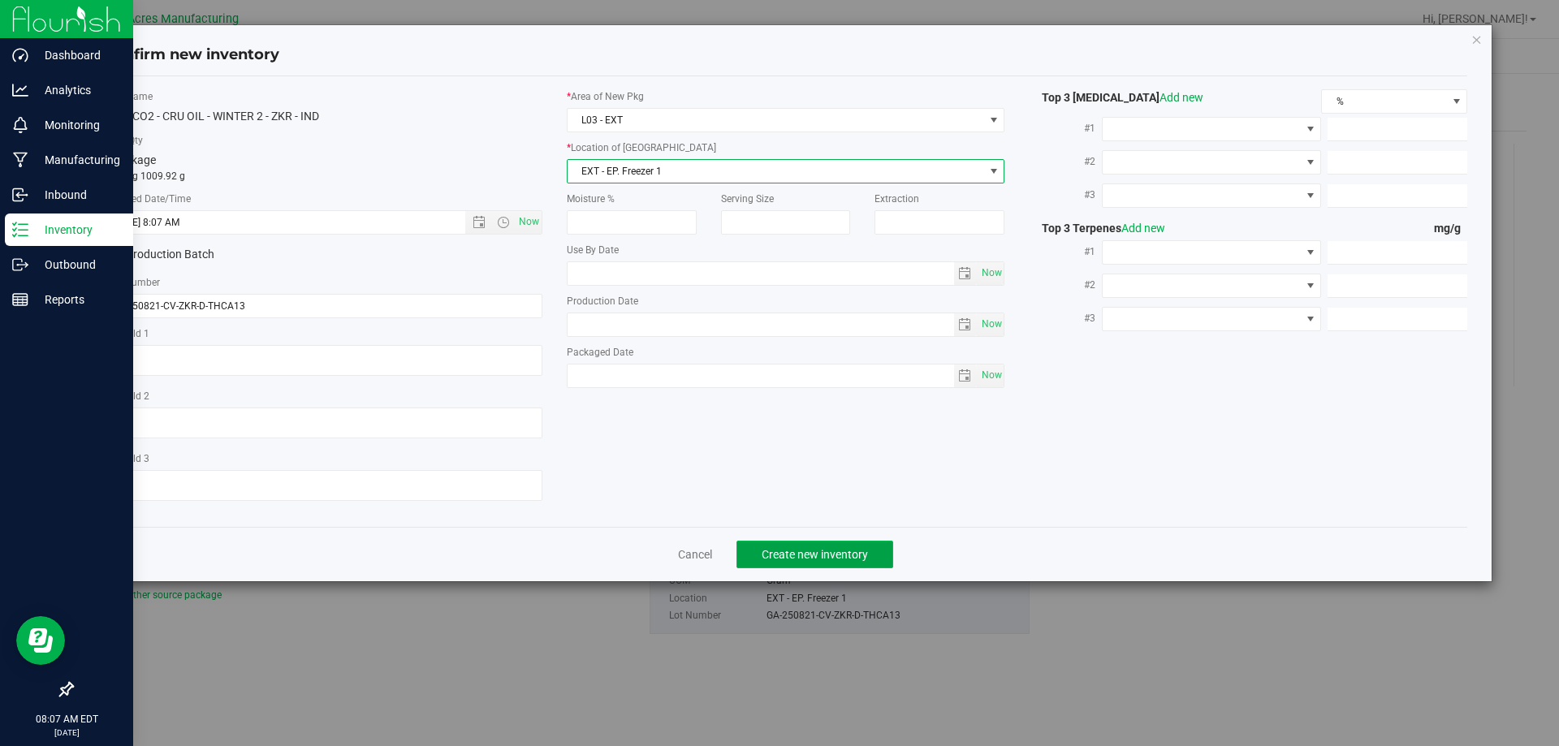
click at [842, 542] on button "Create new inventory" at bounding box center [815, 555] width 157 height 28
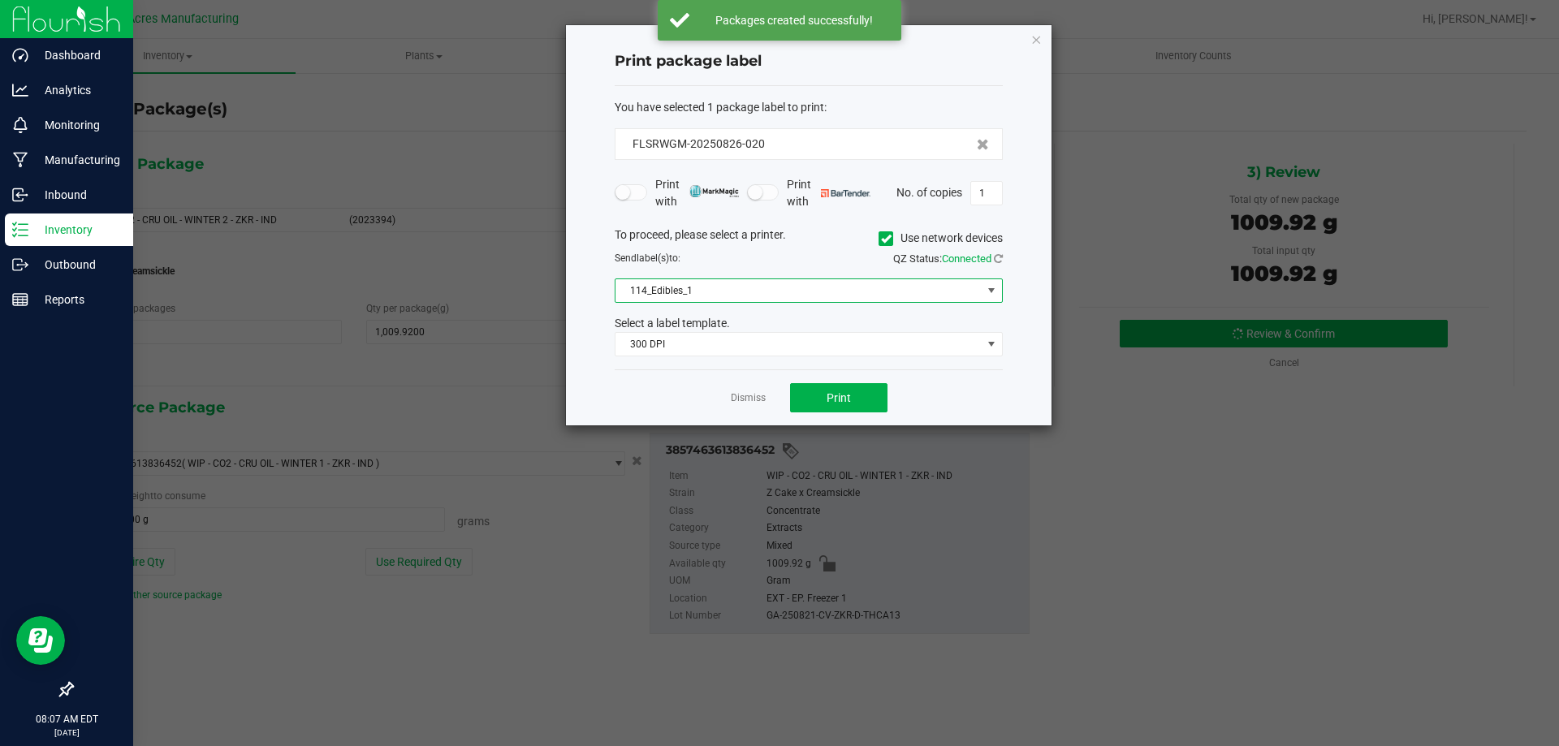
click at [823, 295] on span "114_Edibles_1" at bounding box center [799, 290] width 366 height 23
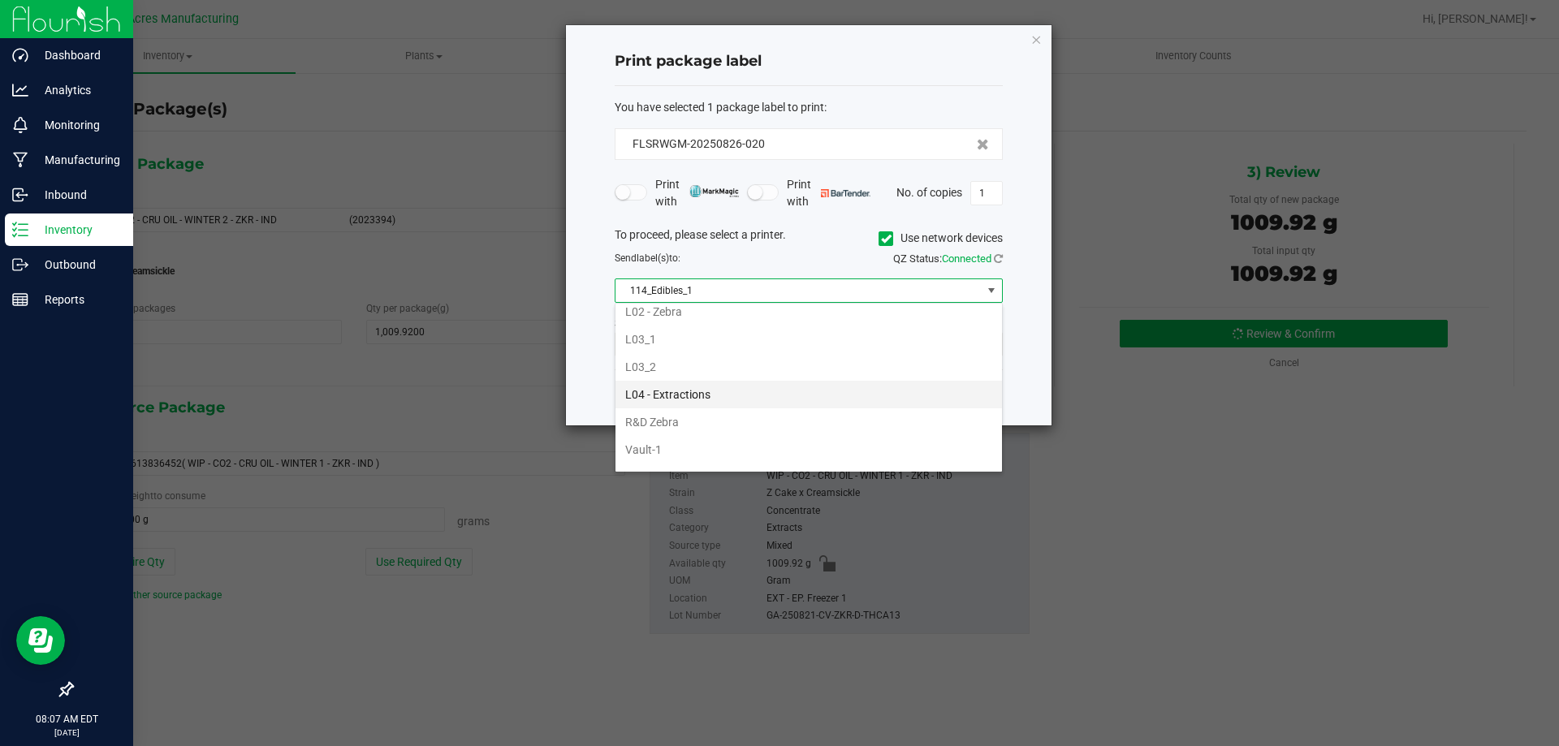
scroll to position [568, 0]
click at [764, 362] on li "L03_2" at bounding box center [809, 360] width 387 height 28
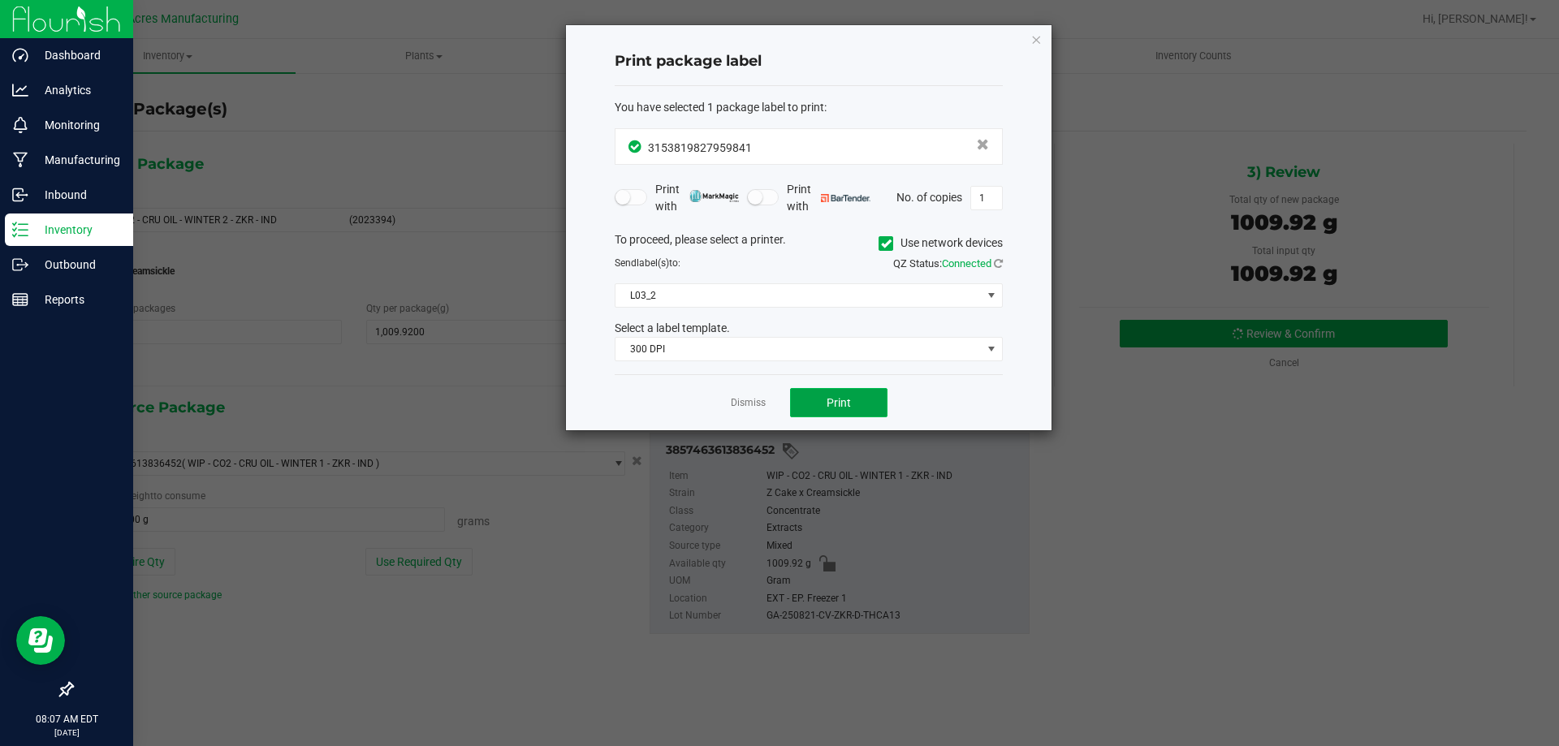
click at [830, 417] on button "Print" at bounding box center [838, 402] width 97 height 29
click at [832, 413] on button "Print" at bounding box center [838, 402] width 97 height 29
click at [759, 404] on link "Dismiss" at bounding box center [748, 403] width 35 height 14
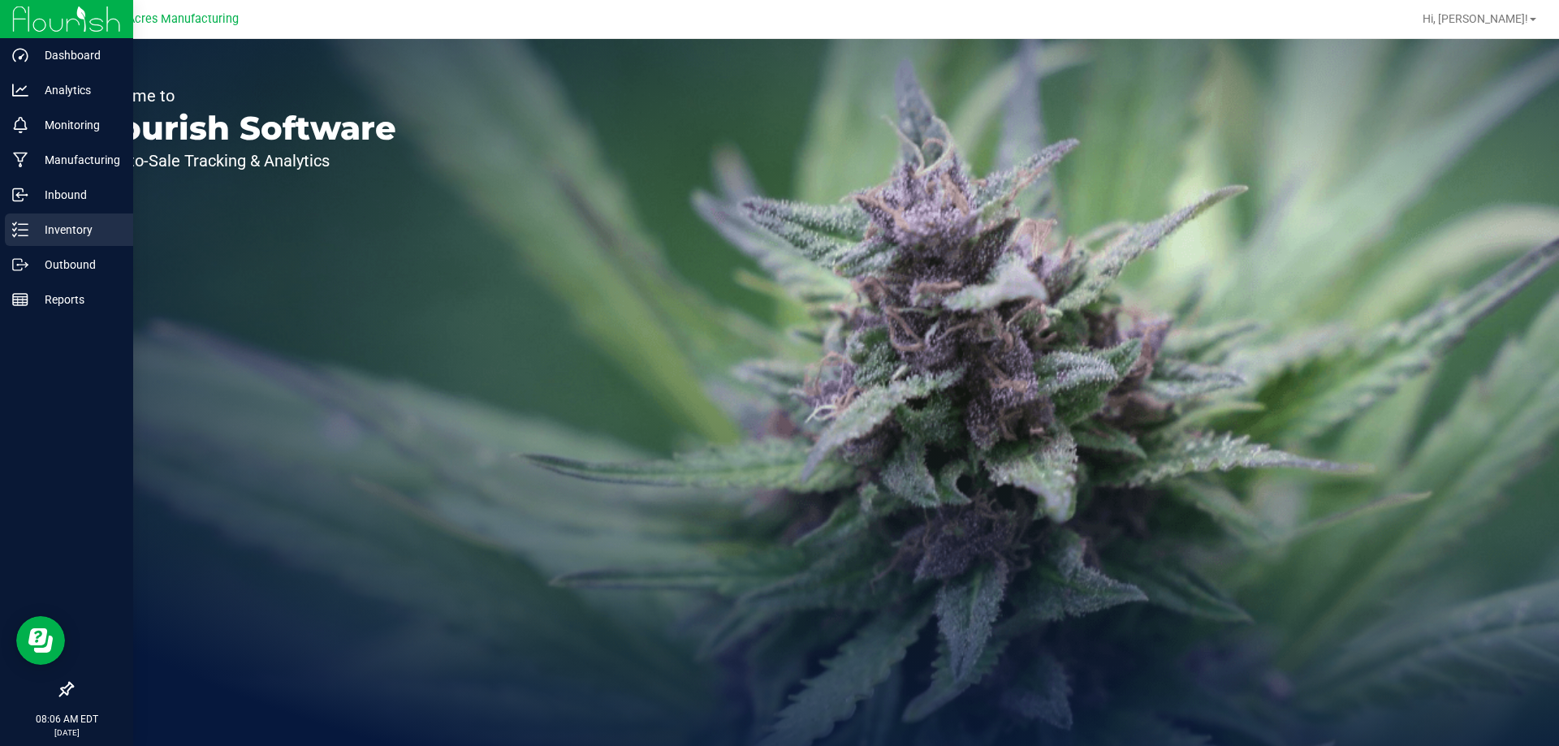
click at [76, 223] on p "Inventory" at bounding box center [76, 229] width 97 height 19
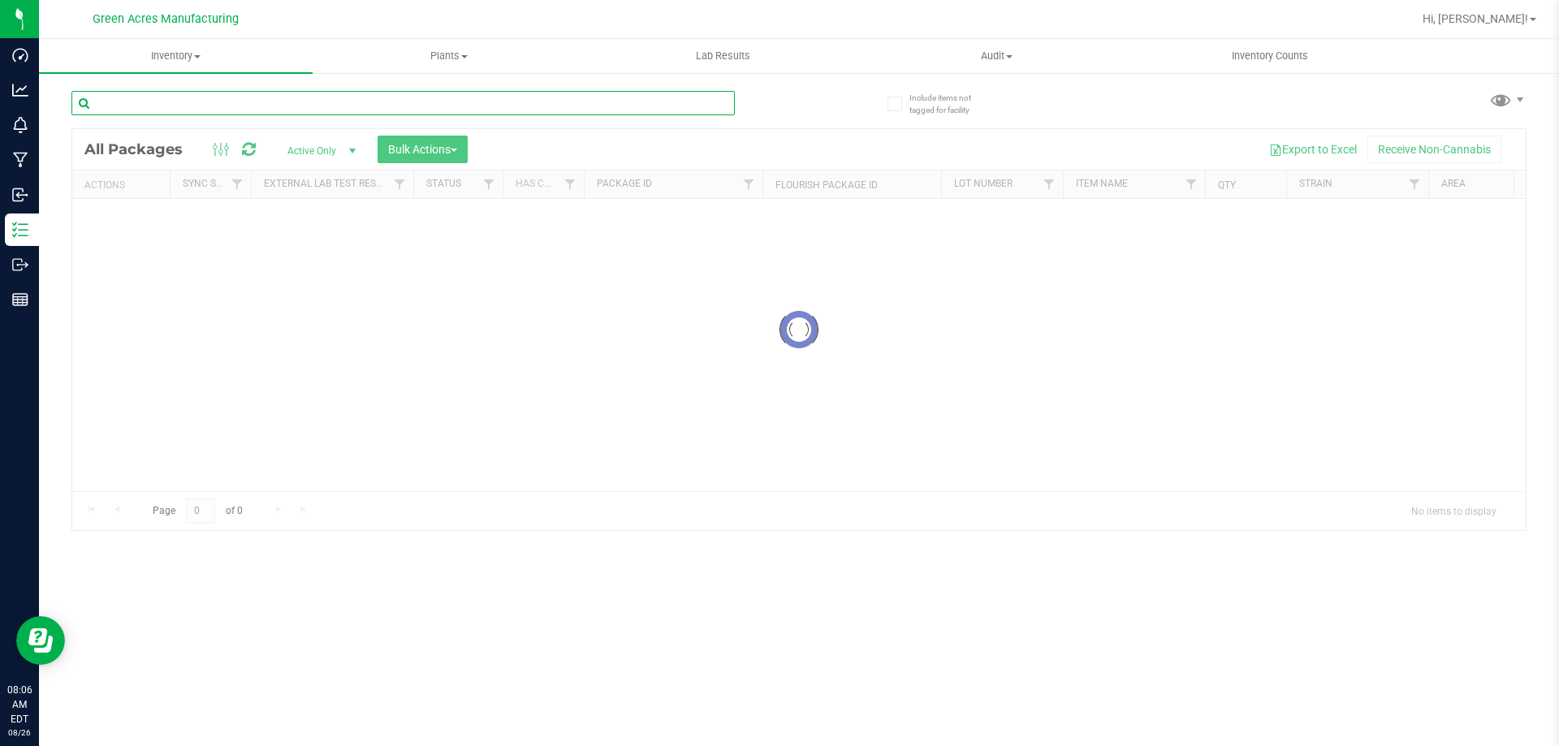
click at [129, 100] on input "text" at bounding box center [402, 103] width 663 height 24
type input "825-011"
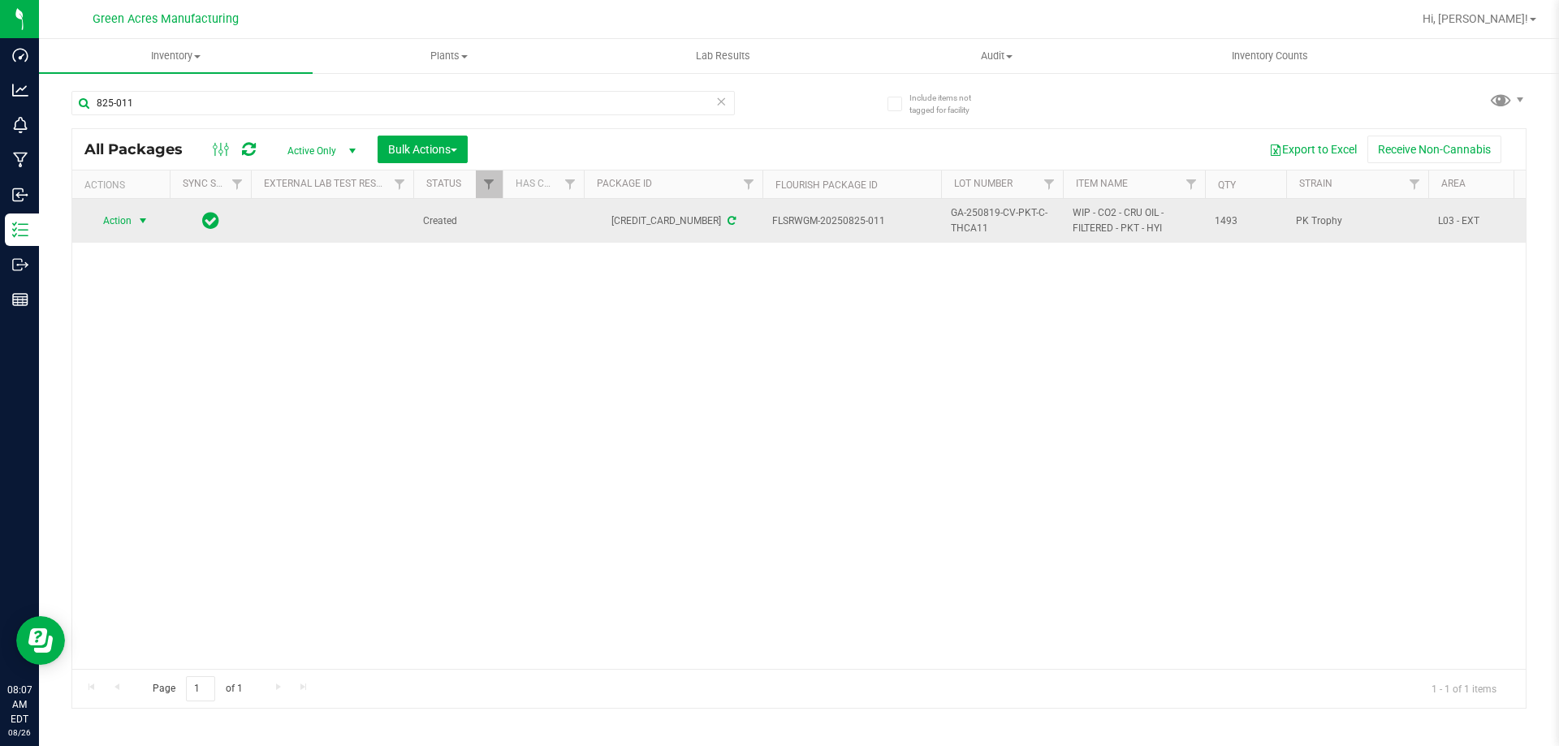
click at [128, 227] on span "Action" at bounding box center [111, 221] width 44 height 23
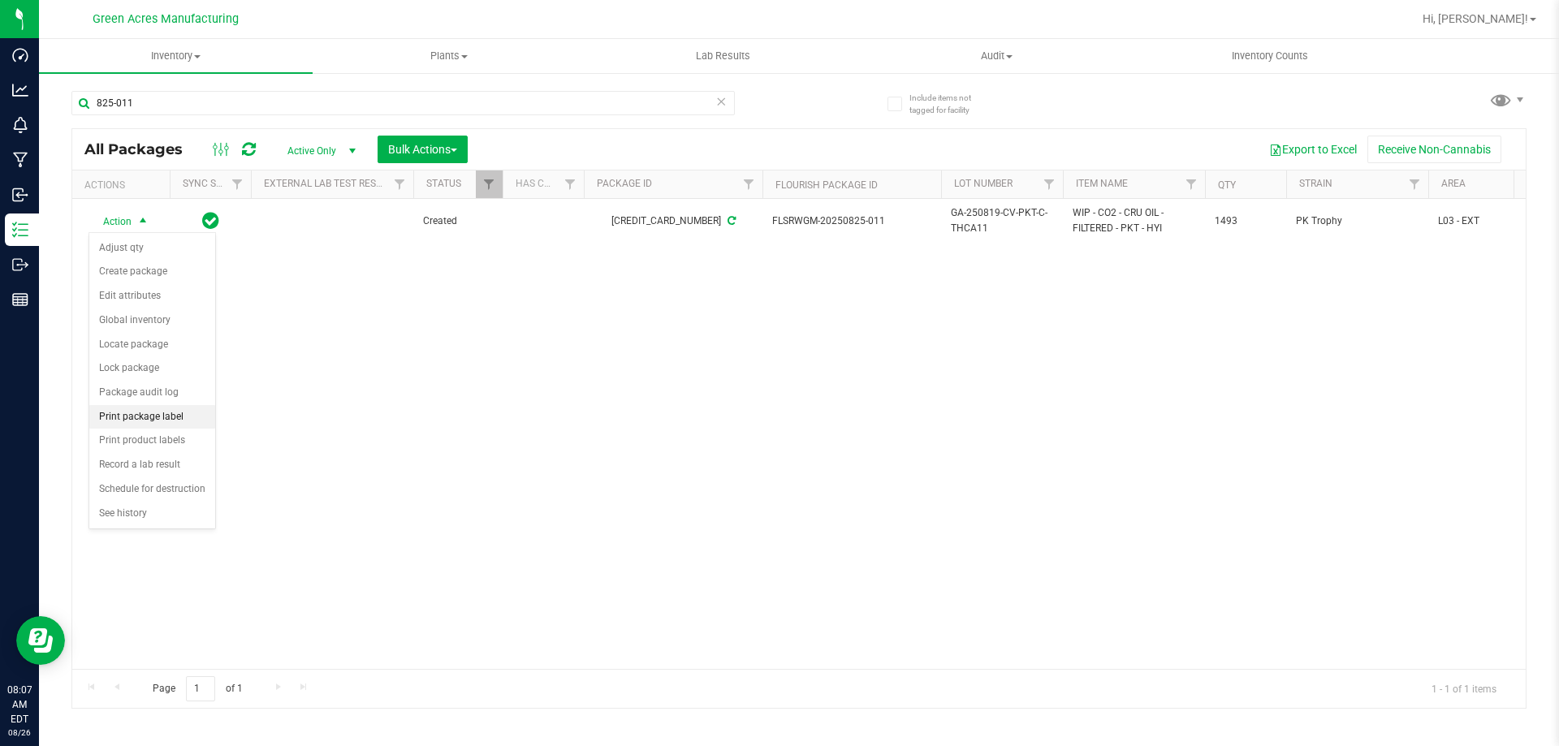
click at [204, 419] on li "Print package label" at bounding box center [152, 417] width 126 height 24
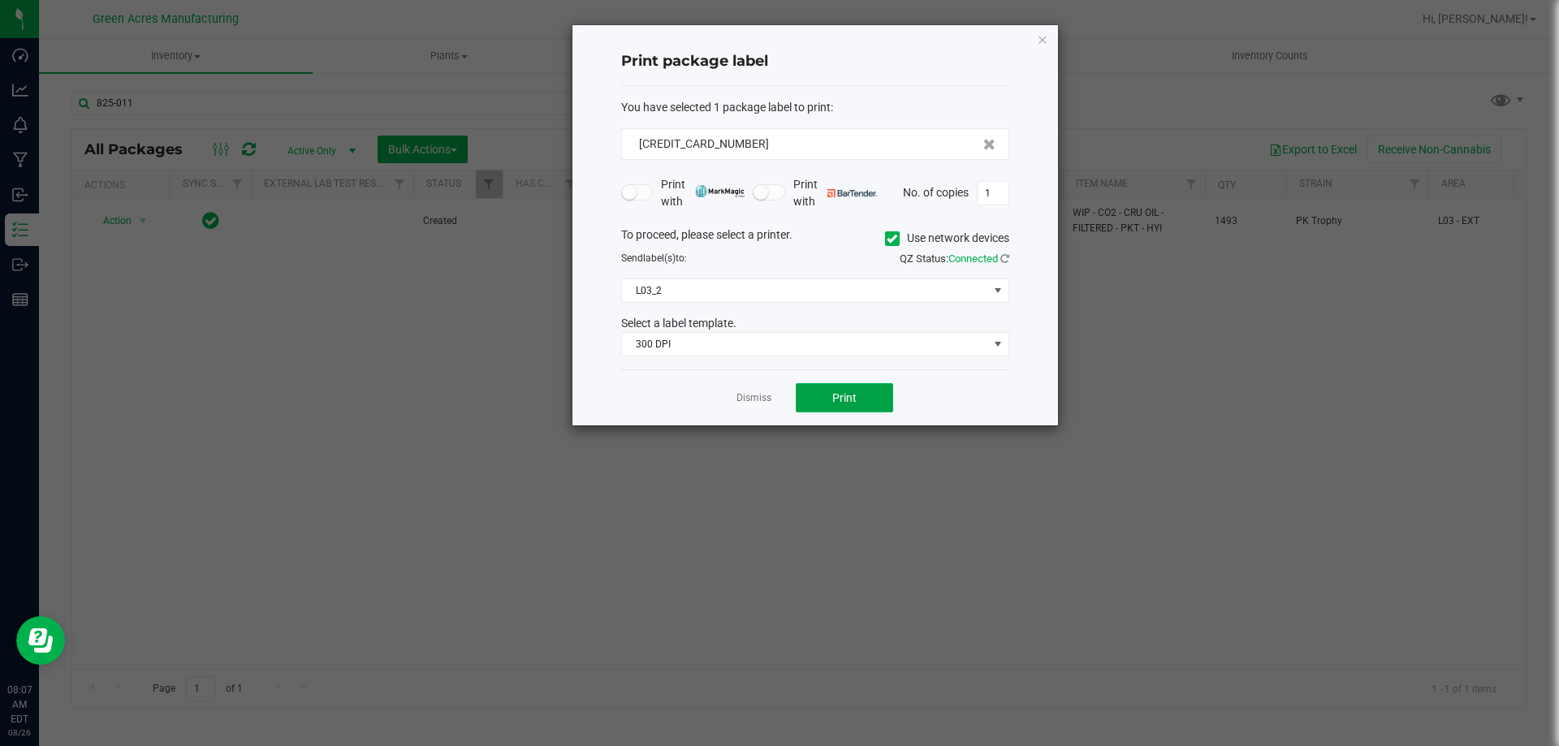
click at [862, 387] on button "Print" at bounding box center [844, 397] width 97 height 29
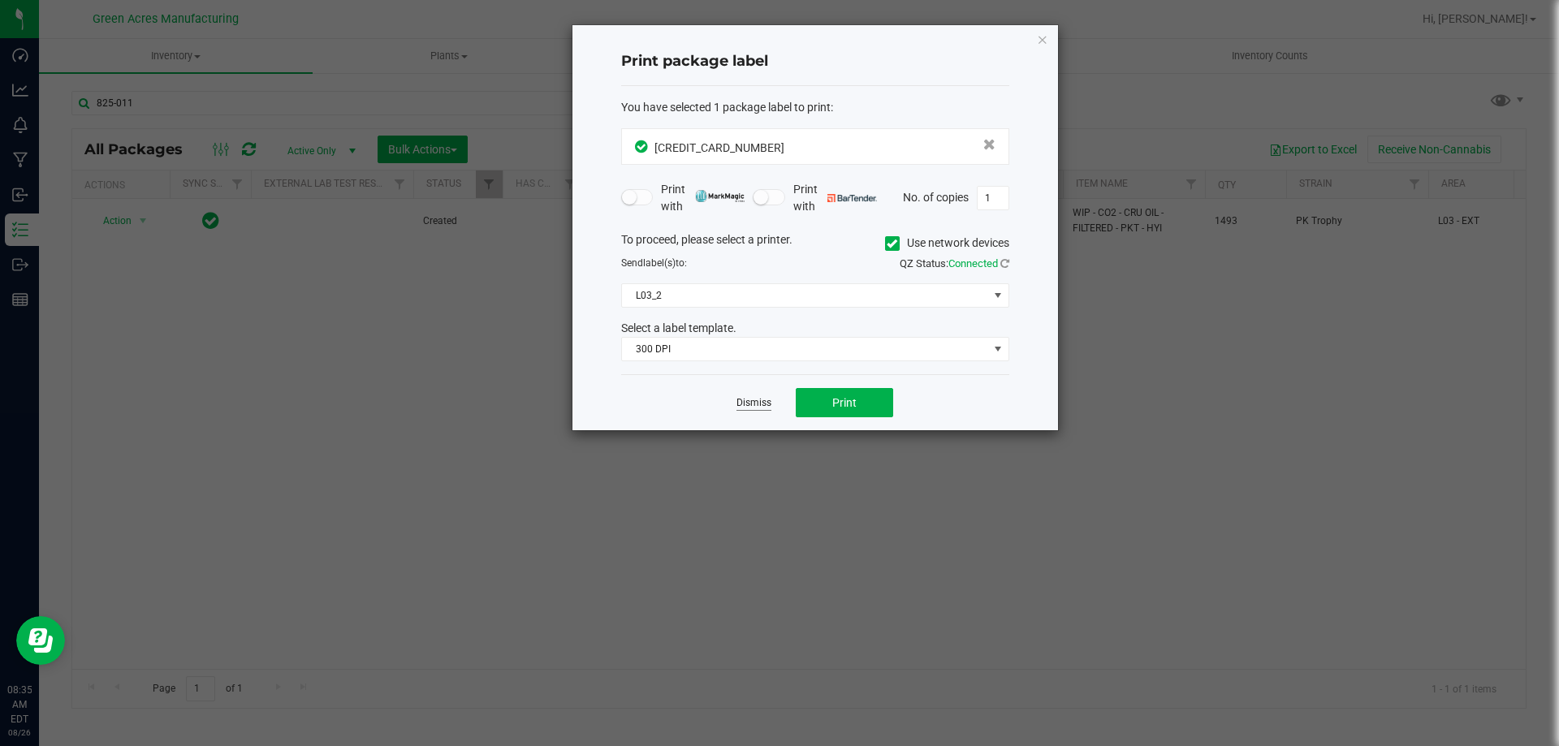
click at [750, 399] on link "Dismiss" at bounding box center [754, 403] width 35 height 14
